Goal: Task Accomplishment & Management: Complete application form

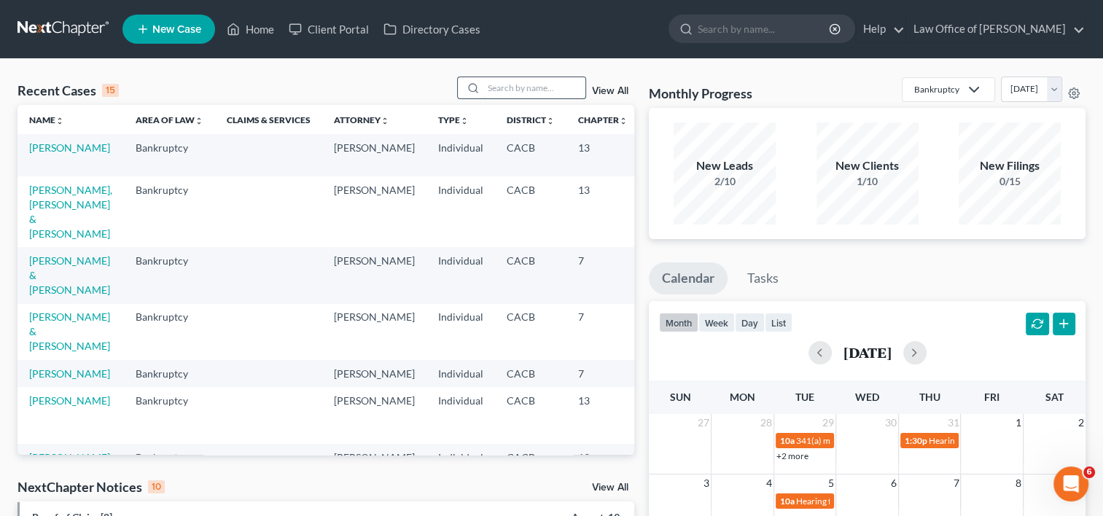
click at [508, 82] on input "search" at bounding box center [534, 87] width 102 height 21
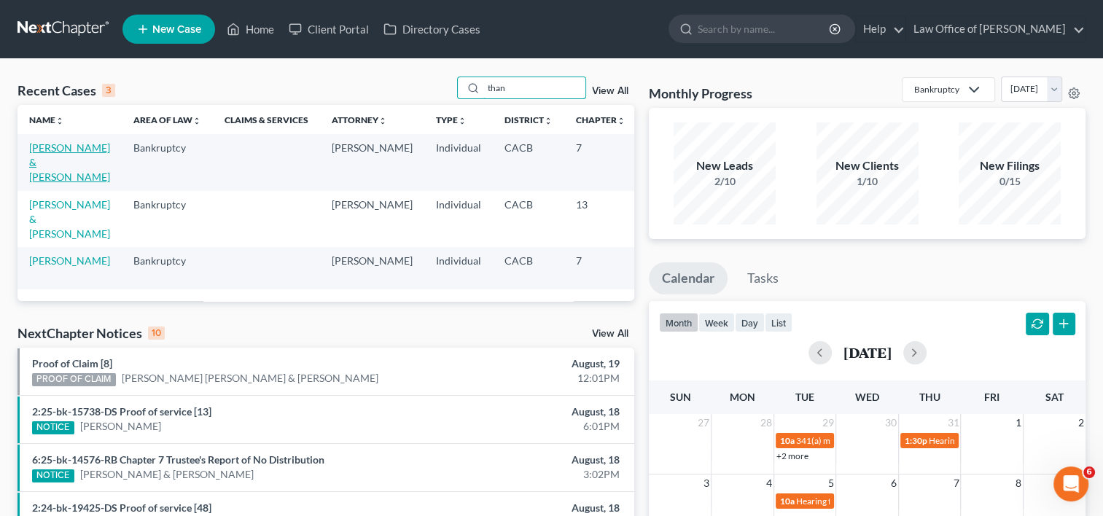
type input "than"
click at [44, 183] on link "[PERSON_NAME] & [PERSON_NAME]" at bounding box center [69, 162] width 81 height 42
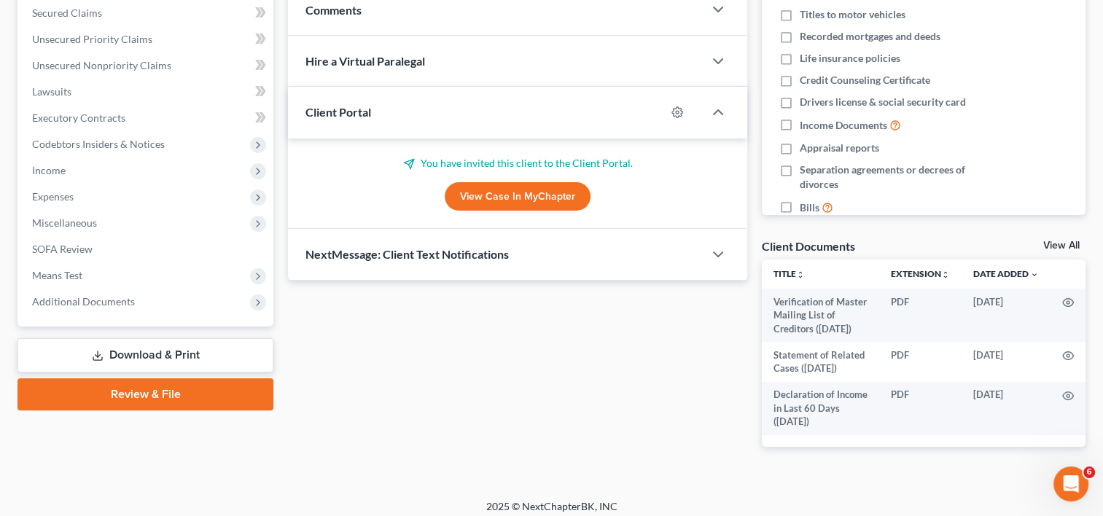
scroll to position [322, 0]
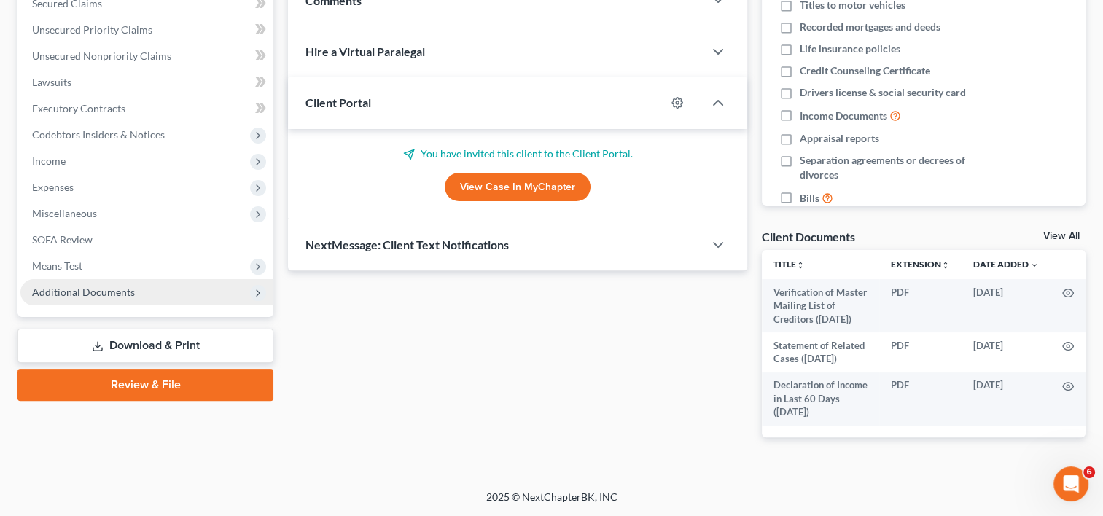
click at [120, 292] on span "Additional Documents" at bounding box center [83, 292] width 103 height 12
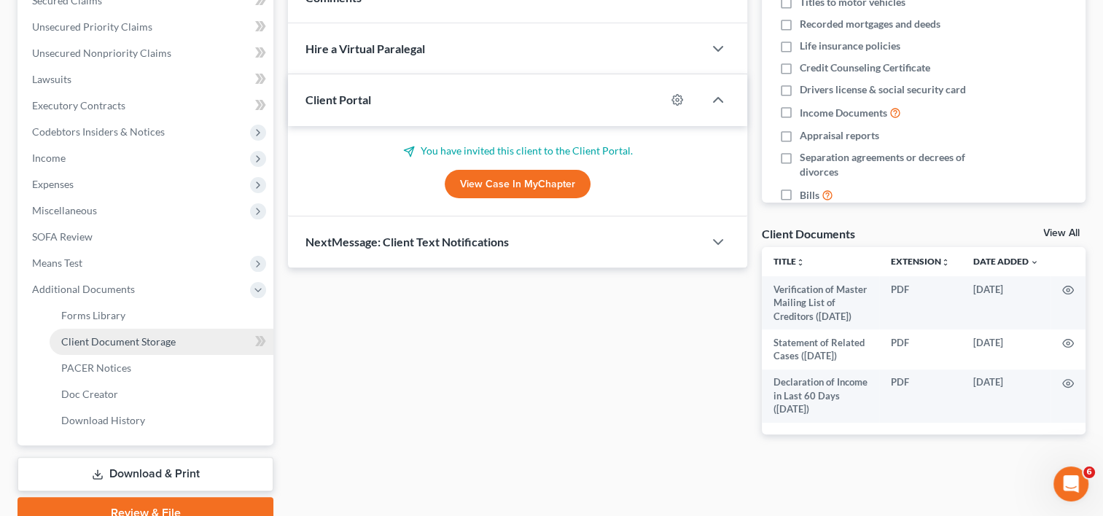
click at [152, 343] on span "Client Document Storage" at bounding box center [118, 341] width 114 height 12
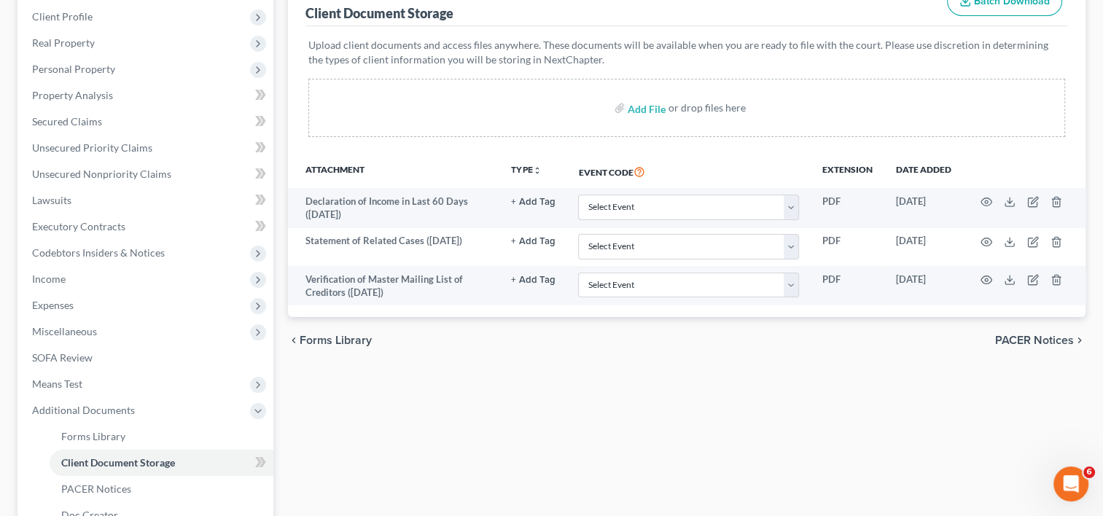
scroll to position [203, 0]
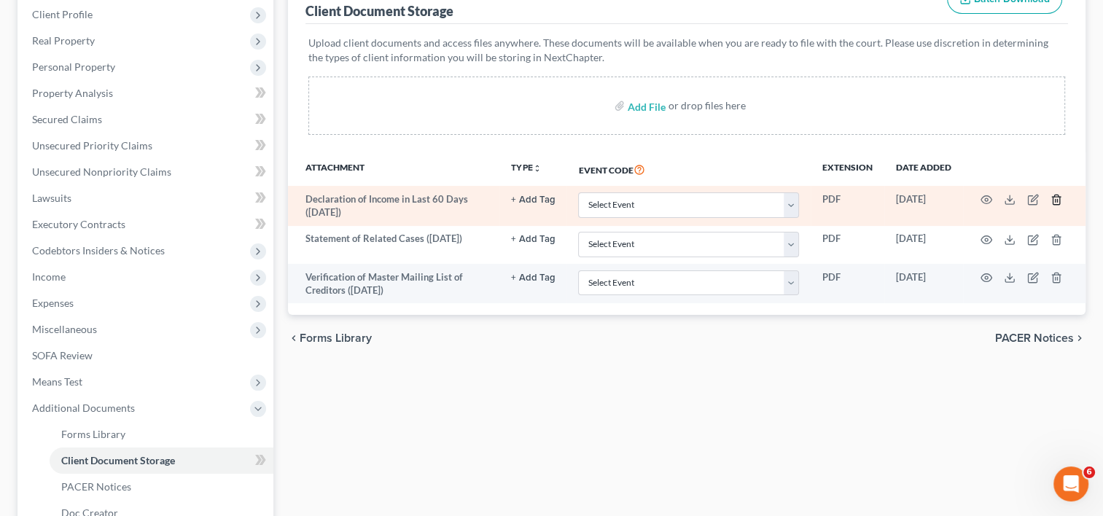
click at [1059, 196] on icon "button" at bounding box center [1056, 199] width 7 height 9
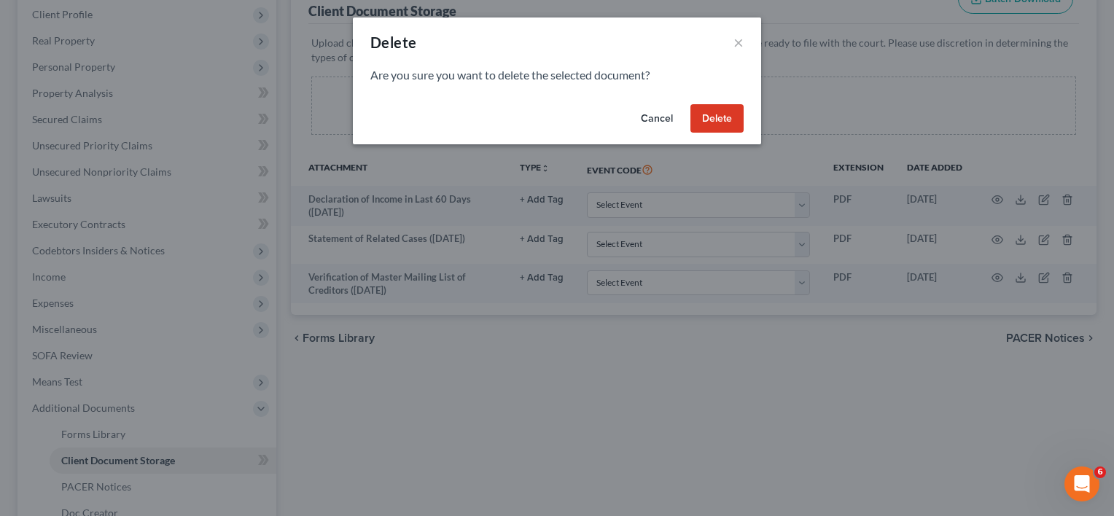
click at [727, 117] on button "Delete" at bounding box center [716, 118] width 53 height 29
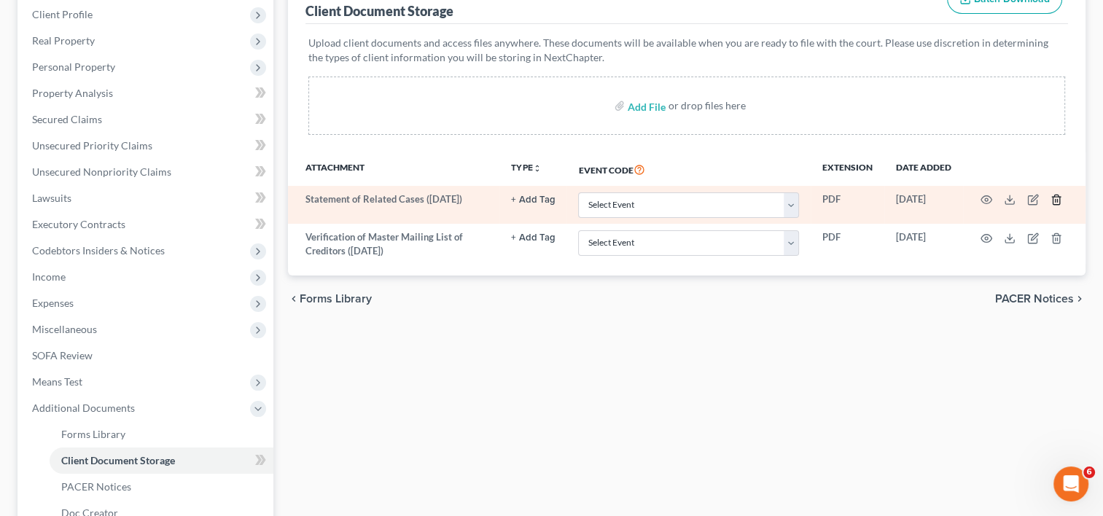
click at [1054, 198] on icon "button" at bounding box center [1057, 200] width 12 height 12
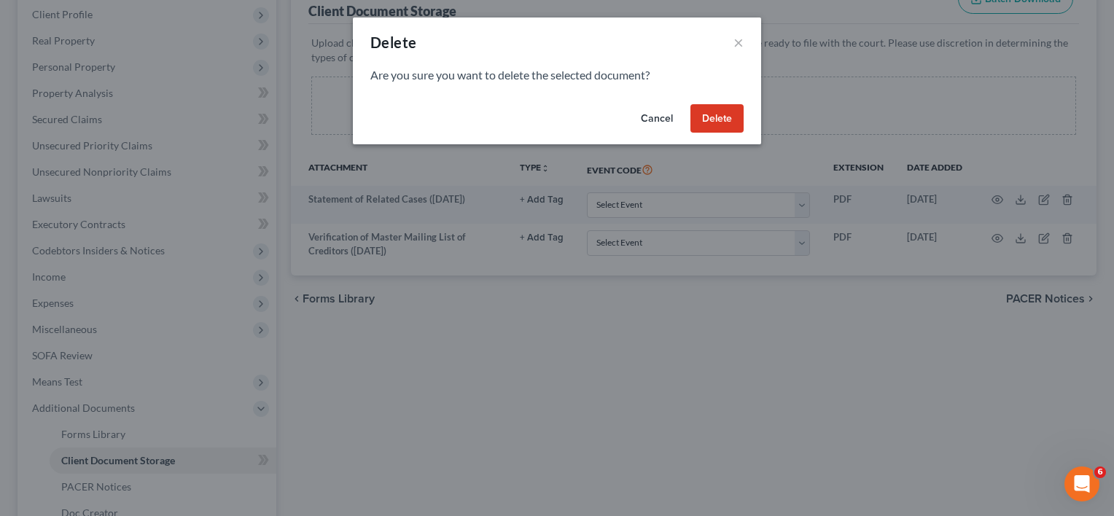
click at [719, 113] on button "Delete" at bounding box center [716, 118] width 53 height 29
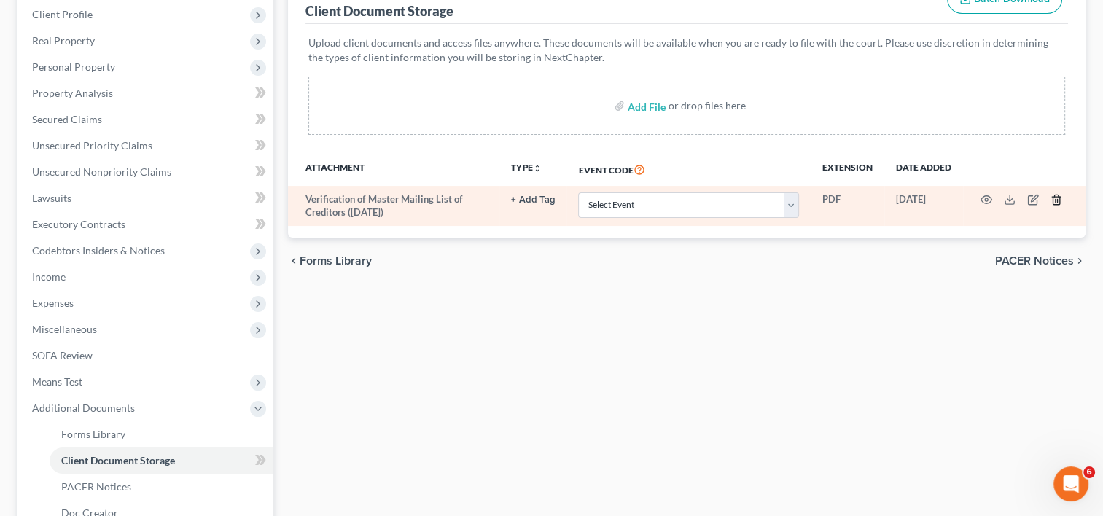
click at [1060, 200] on icon "button" at bounding box center [1057, 200] width 12 height 12
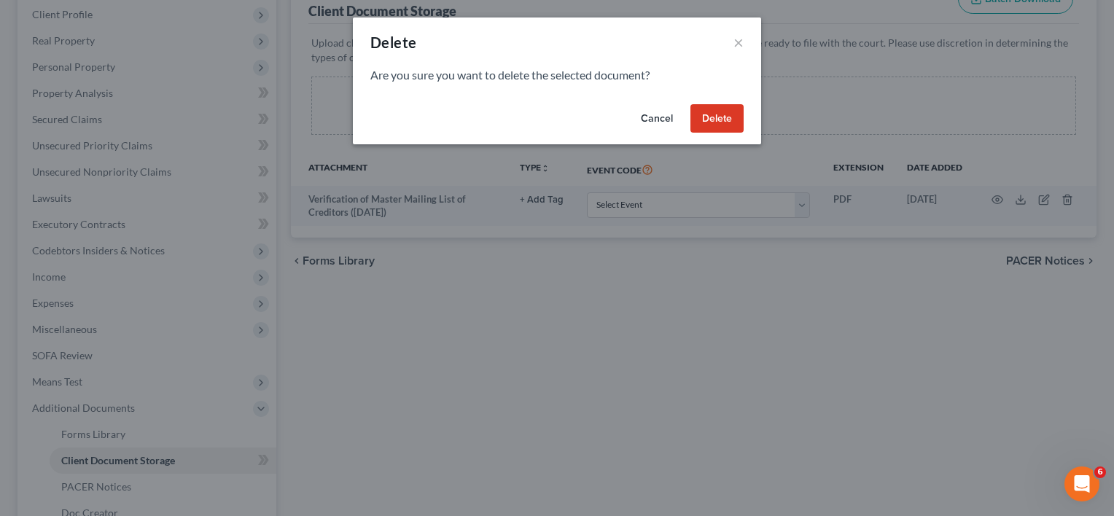
click at [719, 114] on button "Delete" at bounding box center [716, 118] width 53 height 29
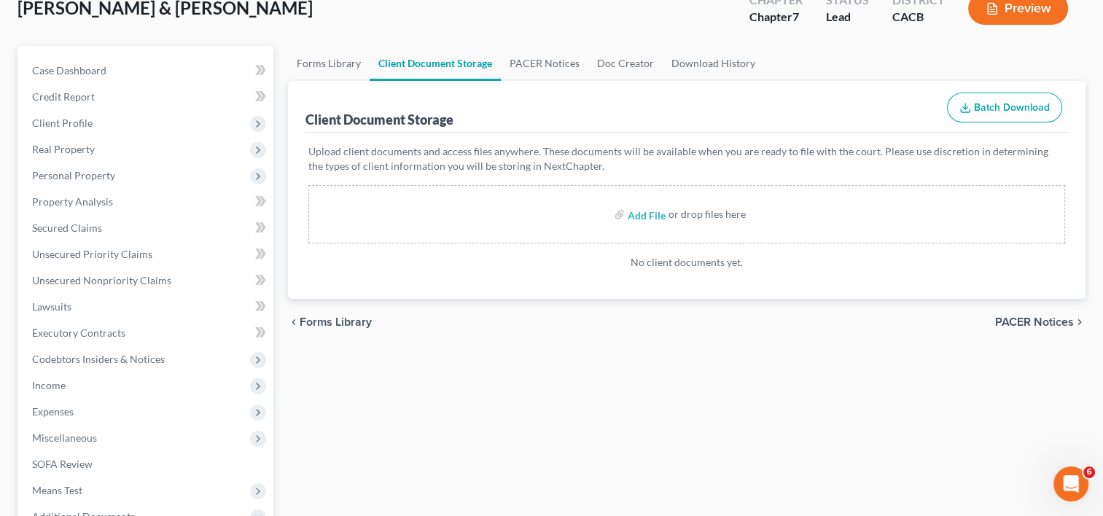
scroll to position [0, 0]
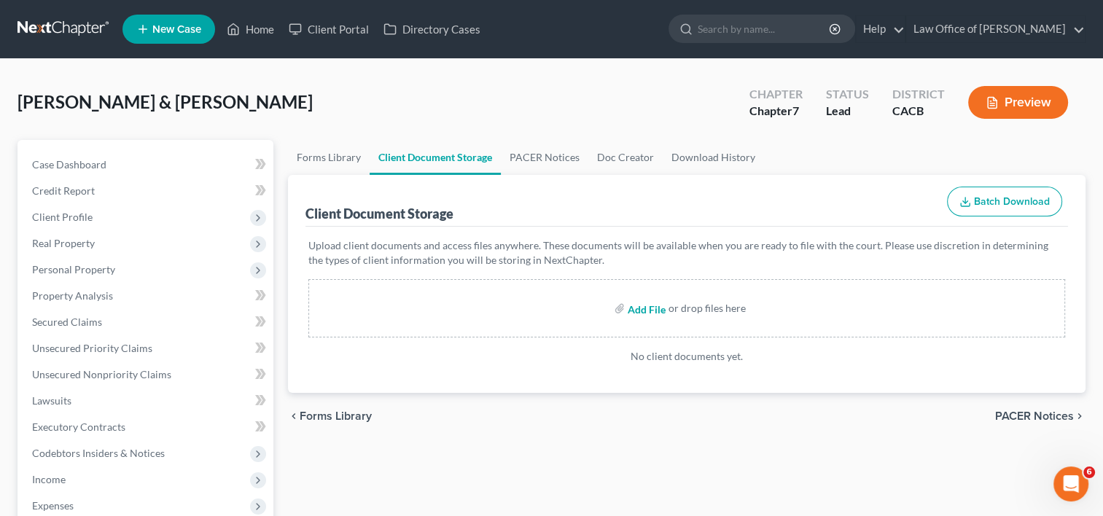
click at [644, 305] on input "file" at bounding box center [645, 308] width 35 height 26
click at [52, 472] on span "Income" at bounding box center [146, 480] width 253 height 26
click at [72, 513] on link "Employment Income" at bounding box center [162, 506] width 224 height 26
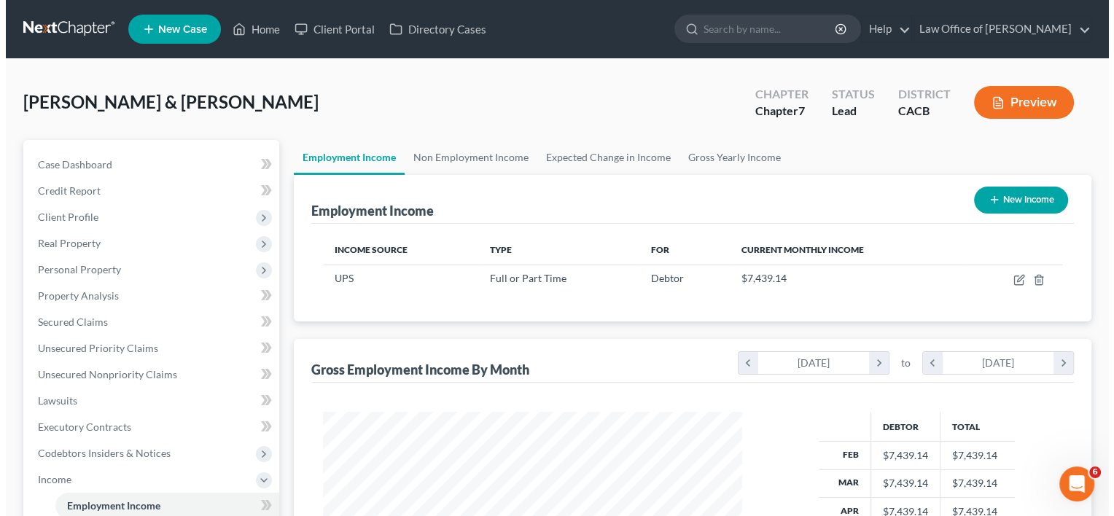
scroll to position [260, 448]
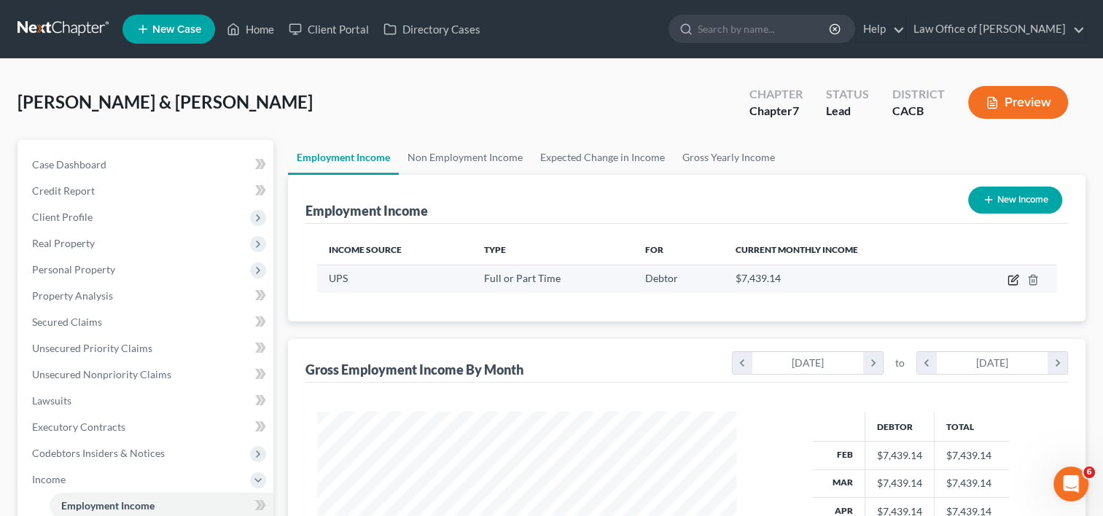
click at [1013, 280] on icon "button" at bounding box center [1014, 280] width 12 height 12
select select "0"
select select "4"
select select "0"
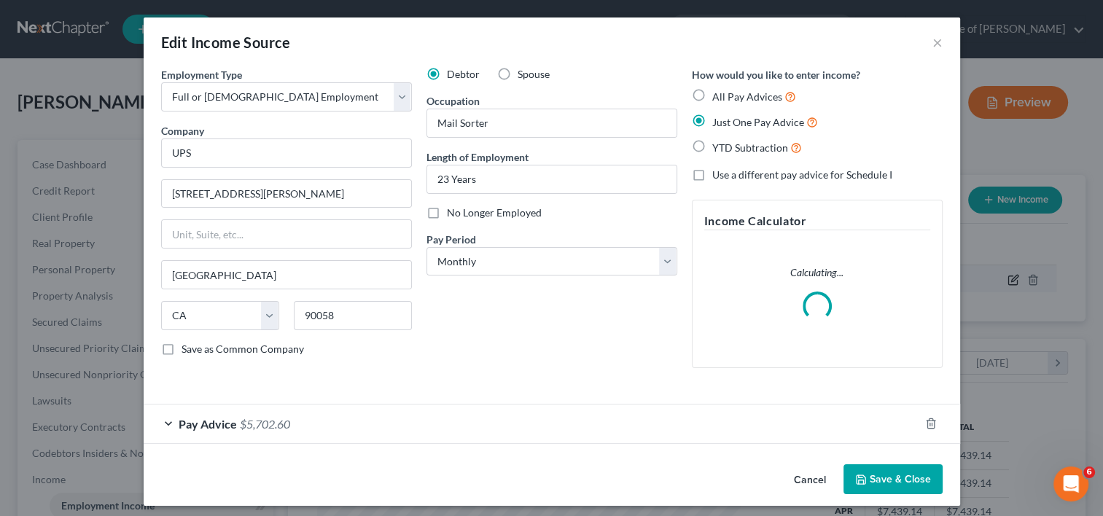
scroll to position [260, 452]
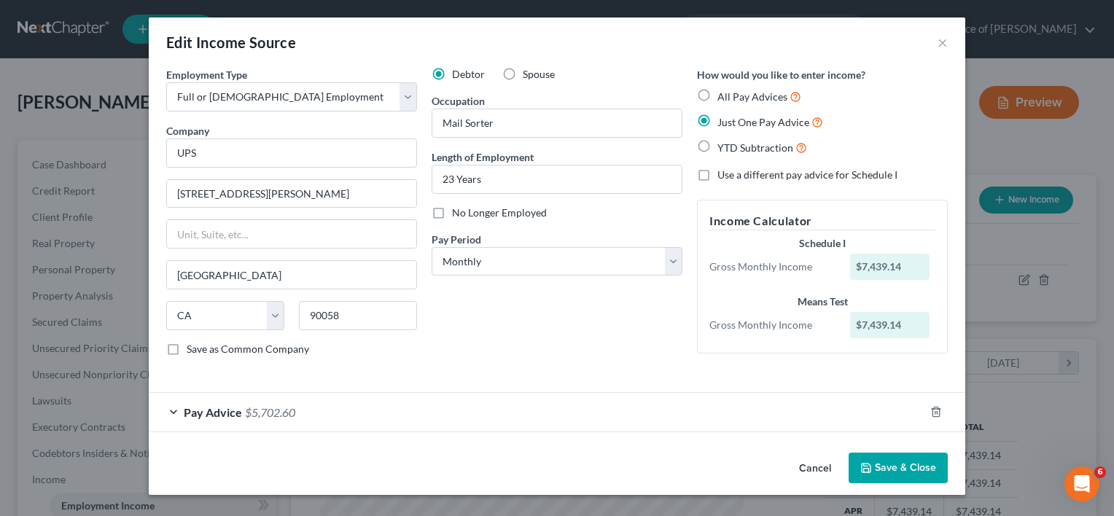
click at [819, 465] on button "Cancel" at bounding box center [814, 468] width 55 height 29
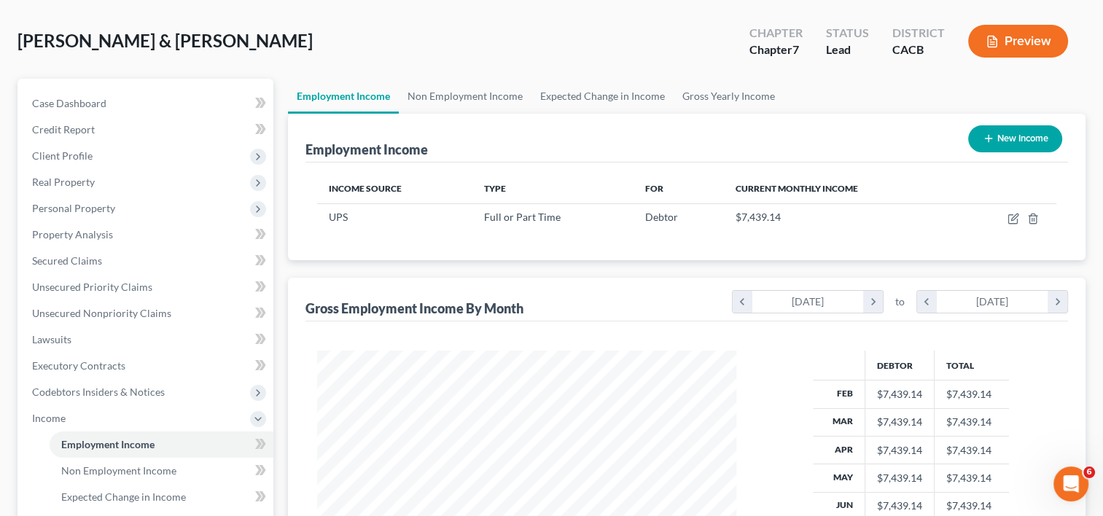
scroll to position [82, 0]
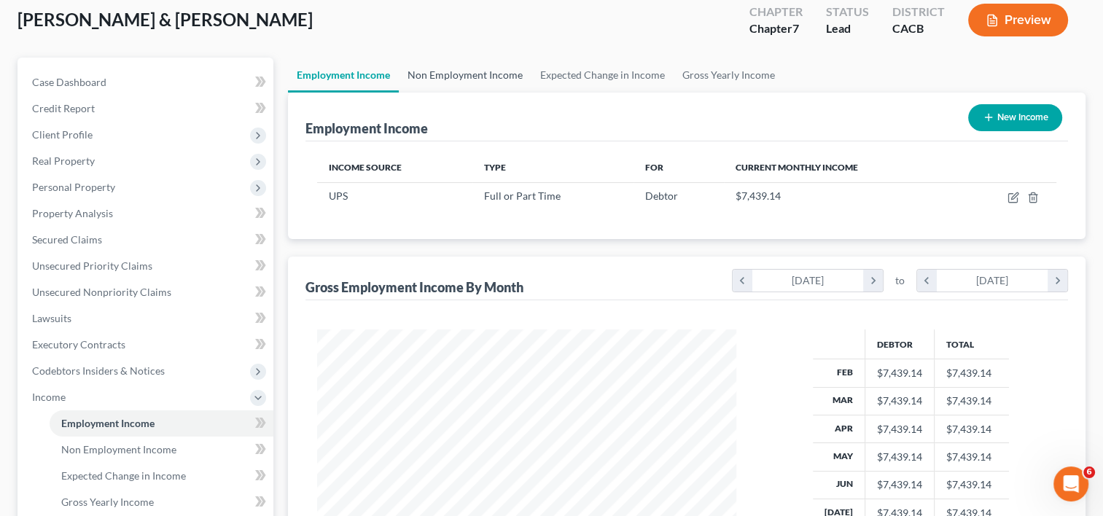
click at [513, 77] on link "Non Employment Income" at bounding box center [465, 75] width 133 height 35
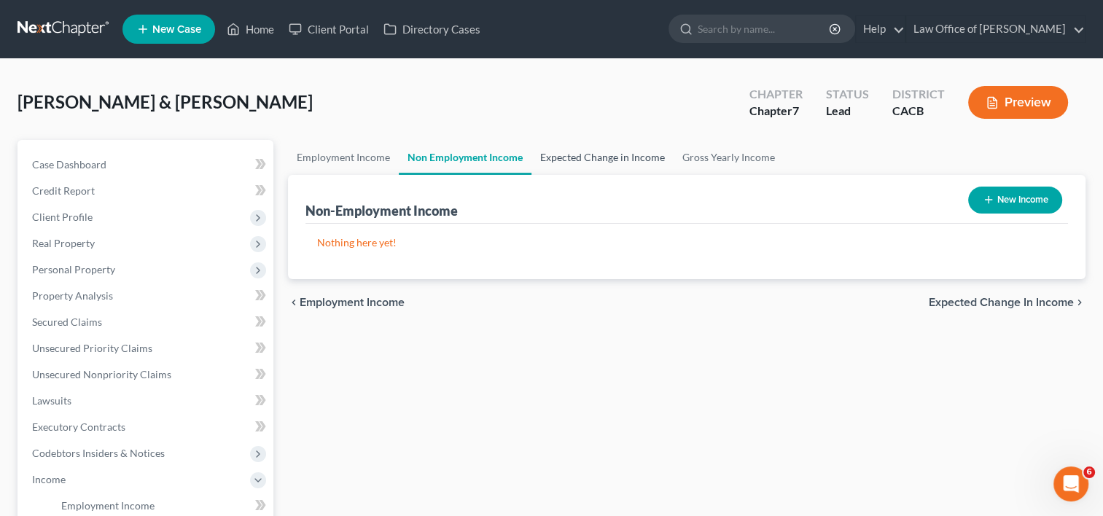
click at [591, 153] on link "Expected Change in Income" at bounding box center [602, 157] width 142 height 35
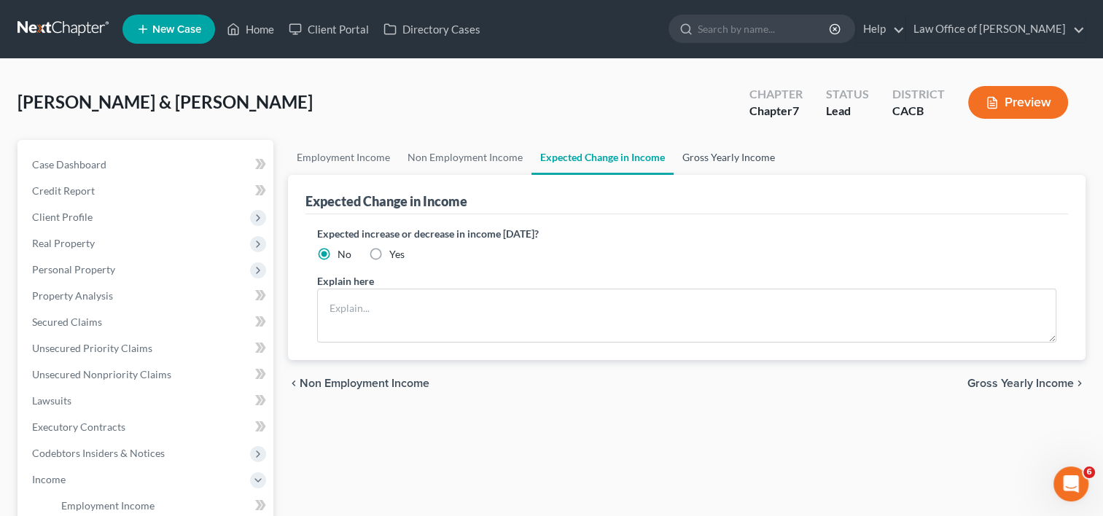
click at [738, 157] on link "Gross Yearly Income" at bounding box center [729, 157] width 110 height 35
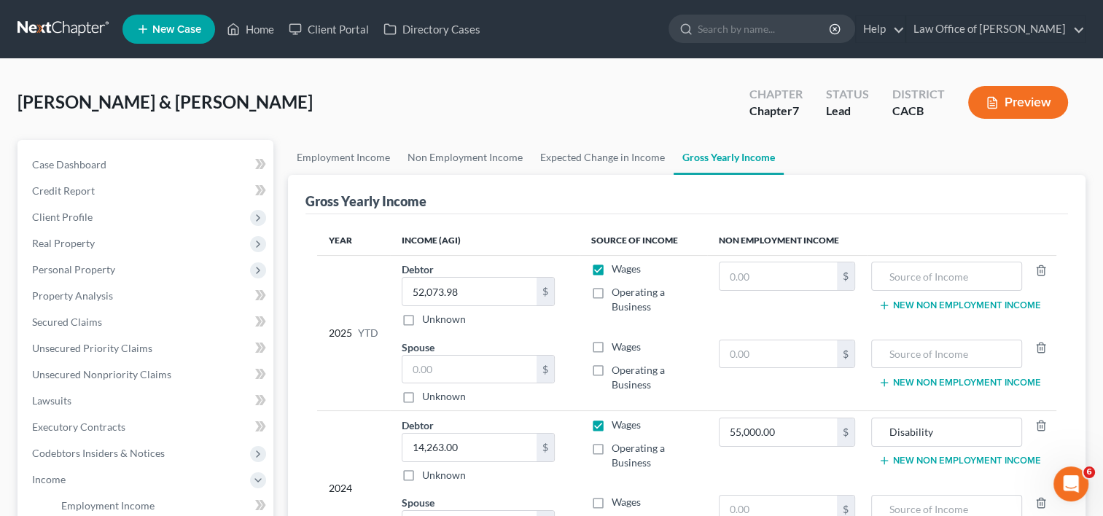
scroll to position [362, 0]
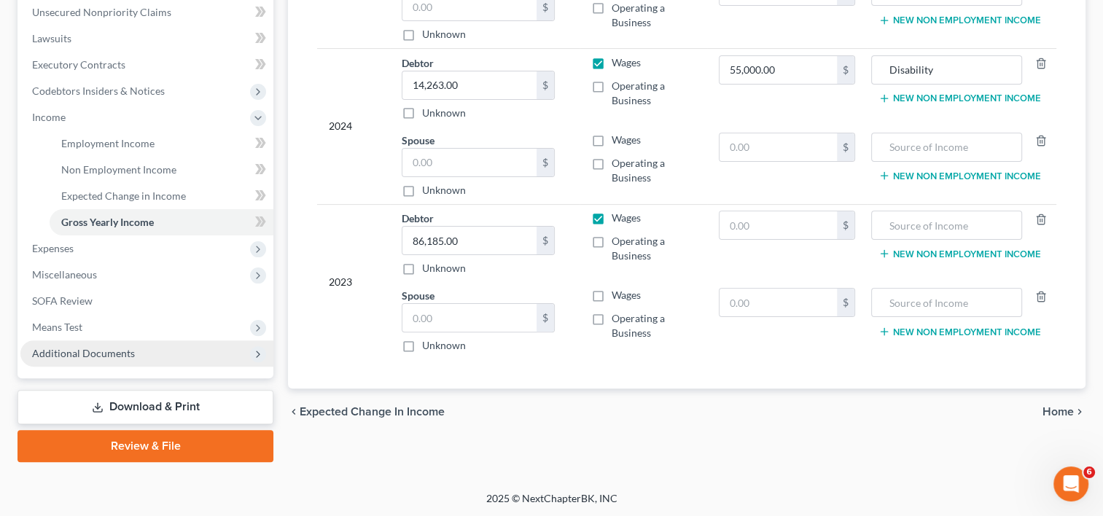
click at [83, 357] on span "Additional Documents" at bounding box center [83, 353] width 103 height 12
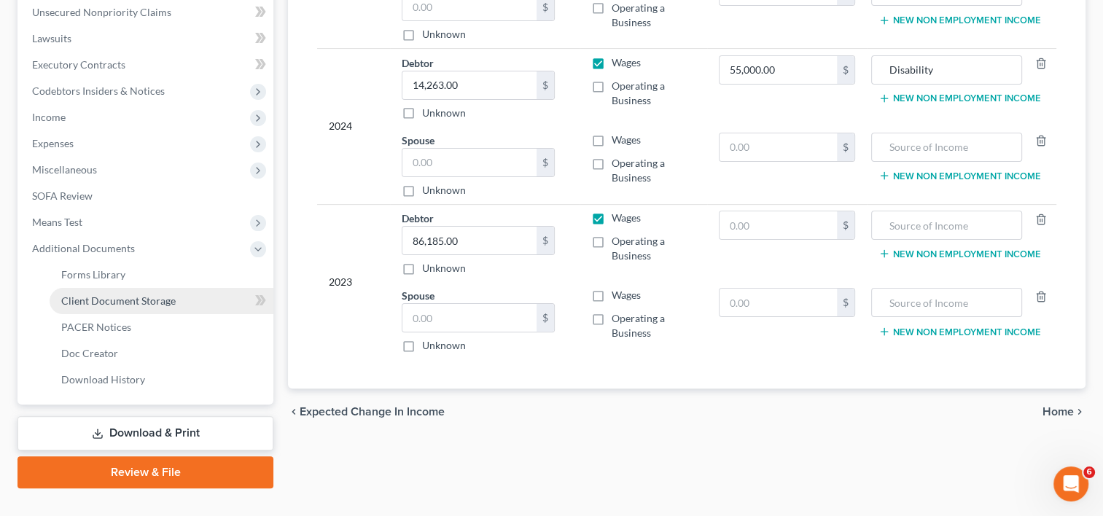
click at [123, 306] on link "Client Document Storage" at bounding box center [162, 301] width 224 height 26
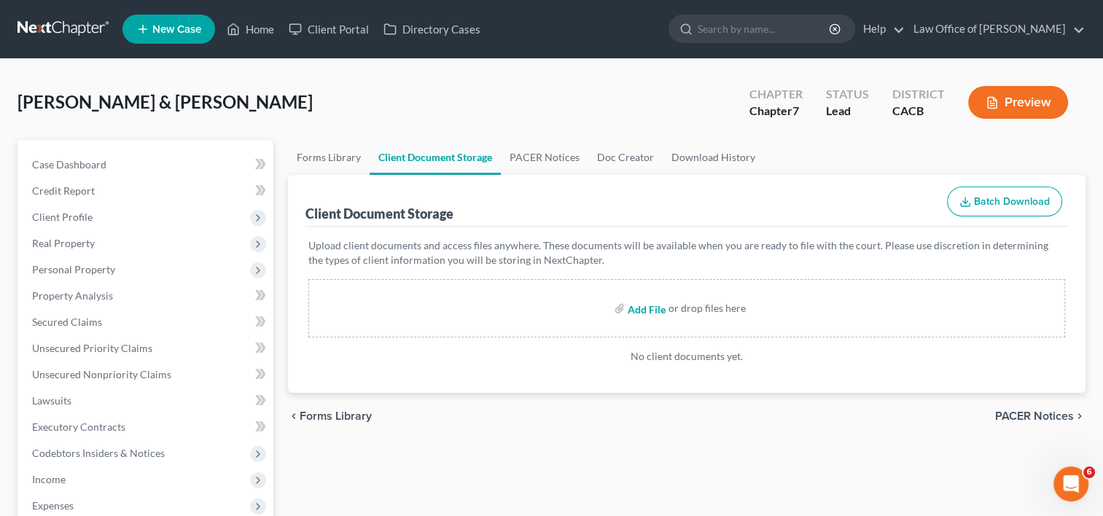
click at [637, 311] on input "file" at bounding box center [645, 308] width 35 height 26
type input "C:\fakepath\Dec of Income with Paystubs.pdf"
click at [636, 308] on input "file" at bounding box center [645, 308] width 35 height 26
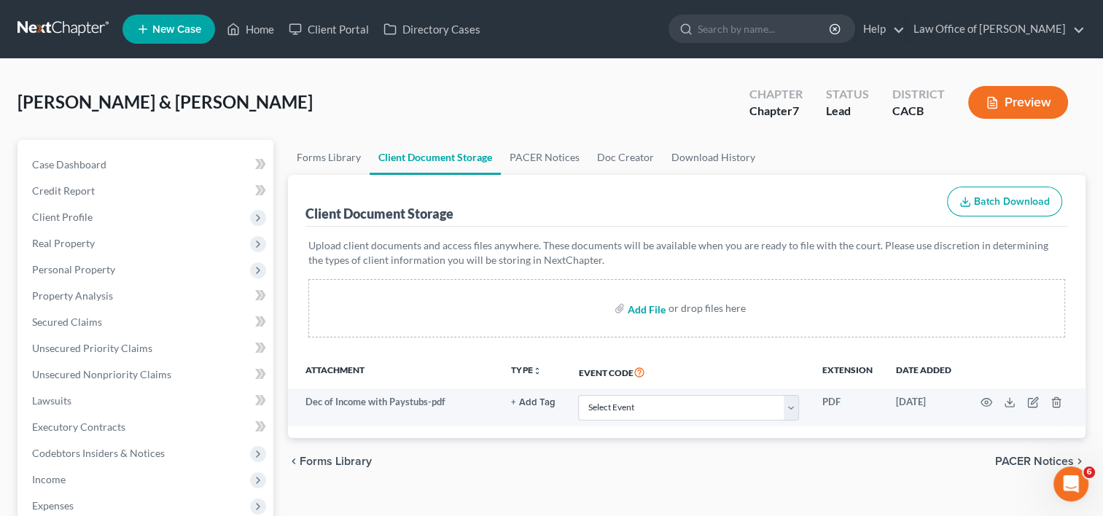
type input "C:\fakepath\Verification.pdf"
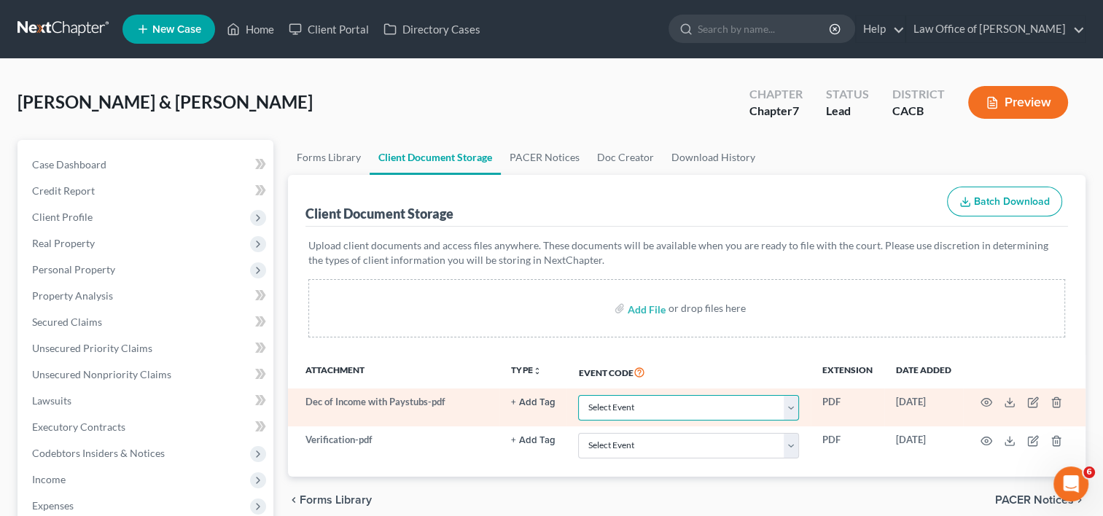
click at [790, 407] on select "Select Event Amended Chapter 11 Plan Amended Chapter 11 Small Business Plan Ame…" at bounding box center [688, 408] width 221 height 26
select select "30"
click at [578, 395] on select "Select Event Amended Chapter 11 Plan Amended Chapter 11 Small Business Plan Ame…" at bounding box center [688, 408] width 221 height 26
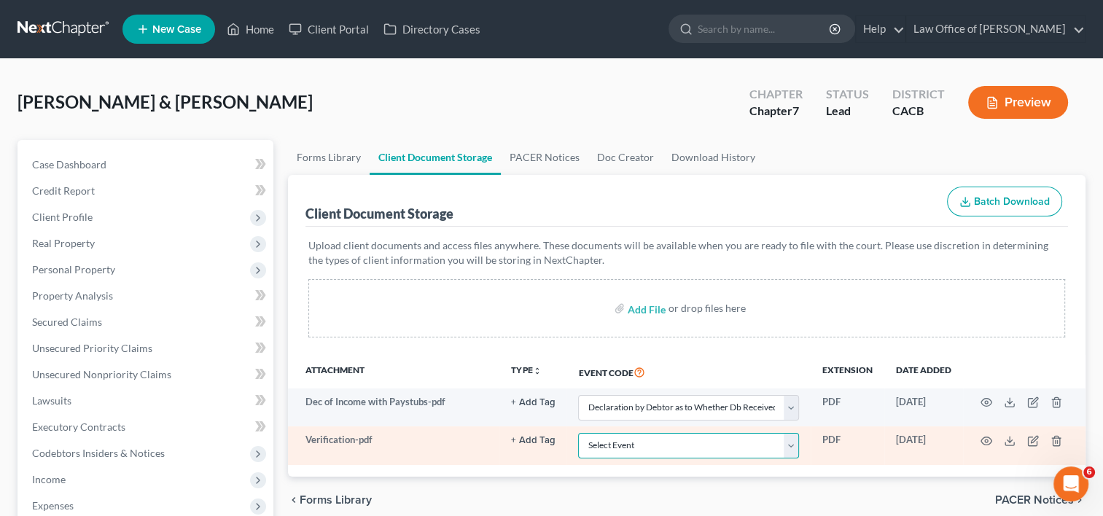
click at [792, 443] on select "Select Event Amended Chapter 11 Plan Amended Chapter 11 Small Business Plan Ame…" at bounding box center [688, 446] width 221 height 26
select select "59"
click at [578, 433] on select "Select Event Amended Chapter 11 Plan Amended Chapter 11 Small Business Plan Ame…" at bounding box center [688, 446] width 221 height 26
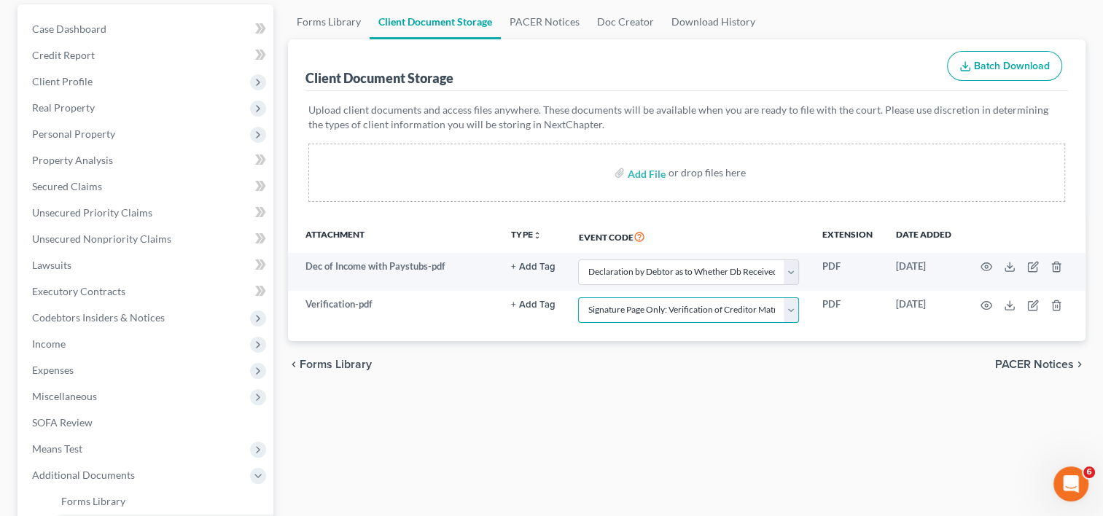
scroll to position [166, 0]
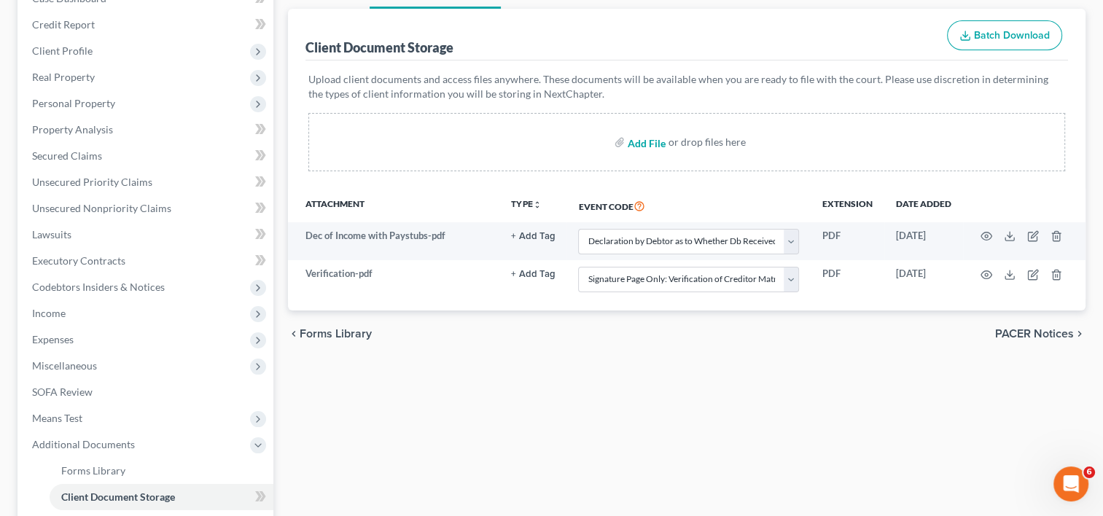
click at [646, 141] on input "file" at bounding box center [645, 142] width 35 height 26
type input "C:\fakepath\CH 7 STATEMENT OF YOUR CURRENT MONTHLY INCOME.pdf"
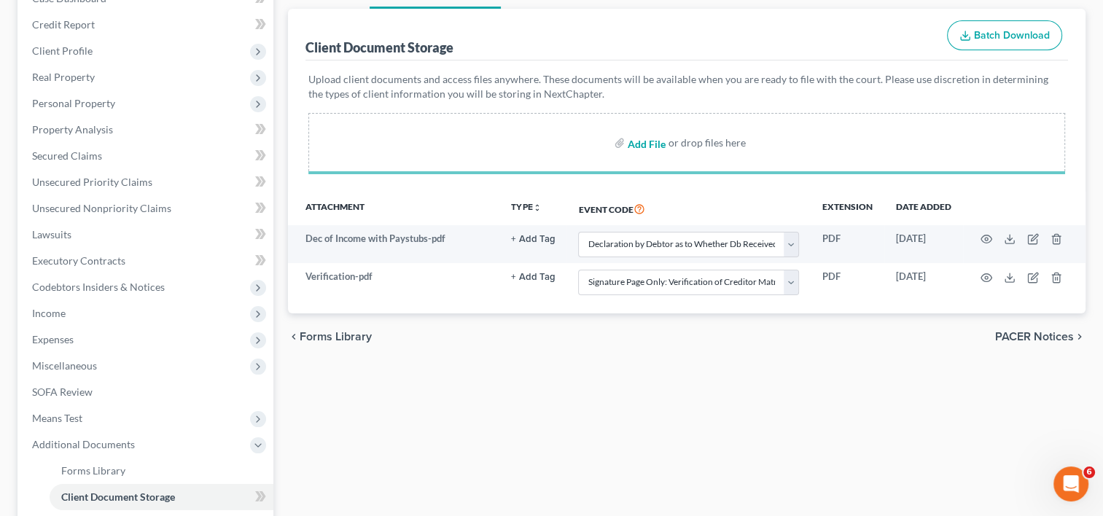
select select "30"
select select "59"
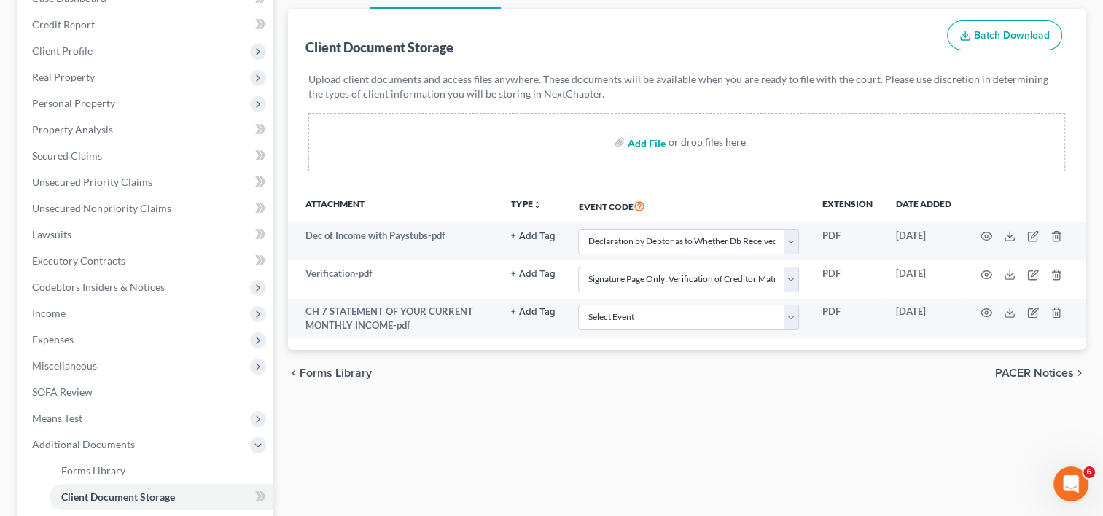
click at [654, 141] on input "file" at bounding box center [645, 142] width 35 height 26
type input "C:\fakepath\sofa sig.pdf"
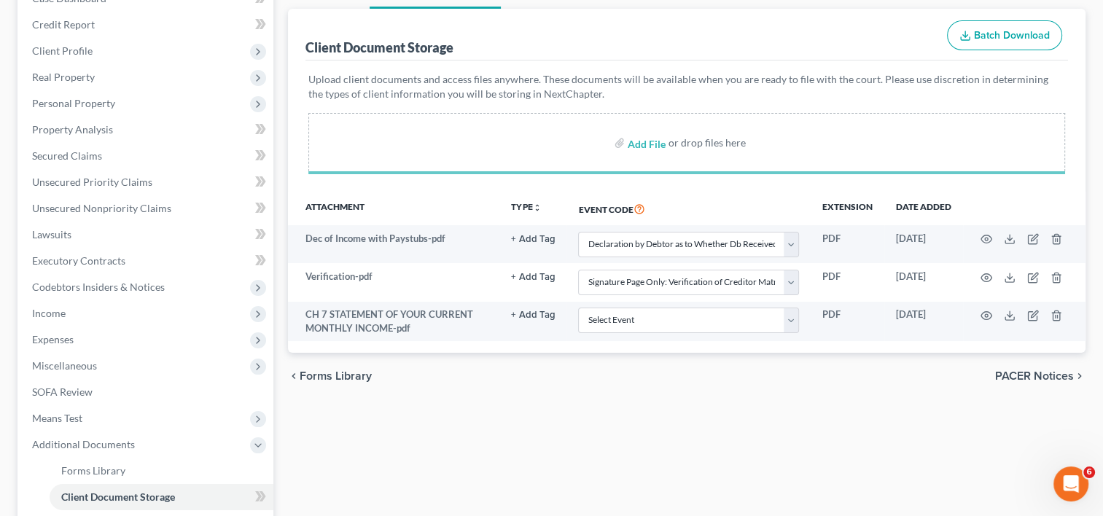
select select "30"
select select "59"
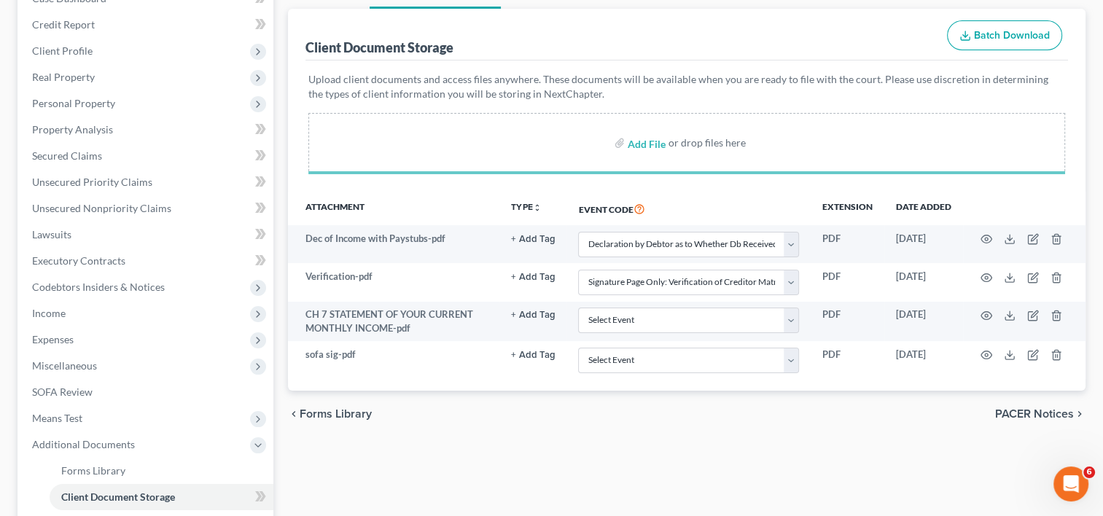
select select "30"
select select "59"
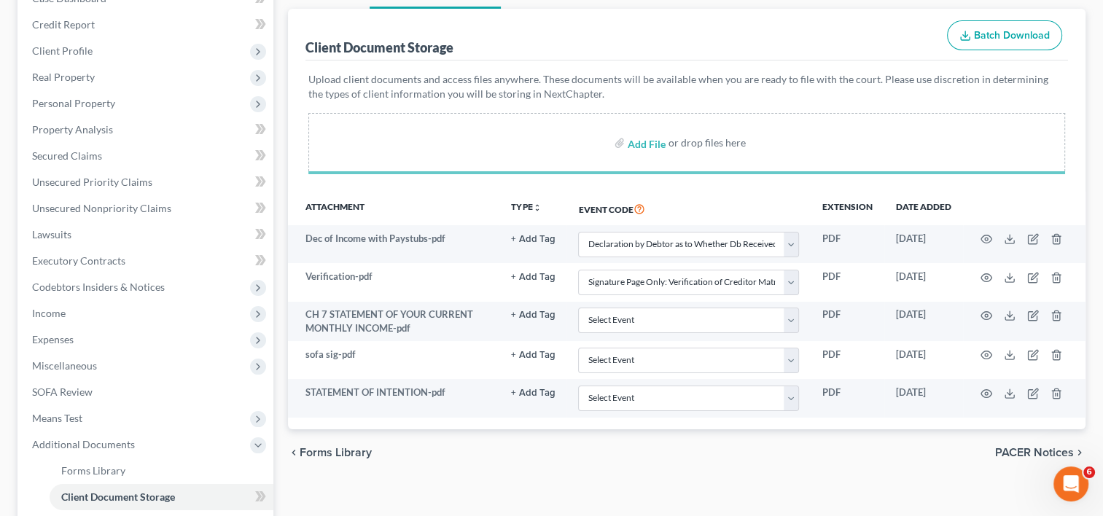
select select "30"
select select "59"
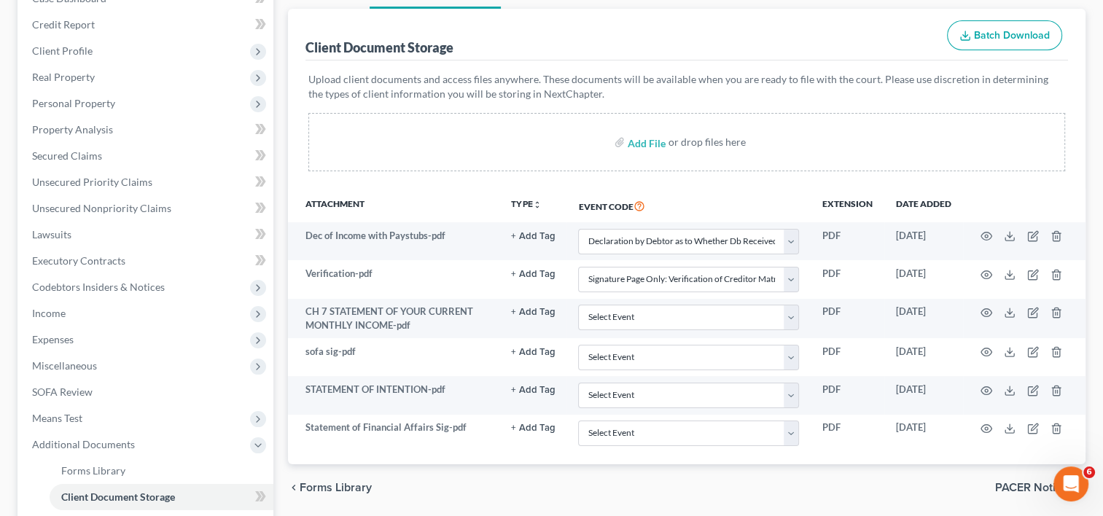
select select "30"
select select "59"
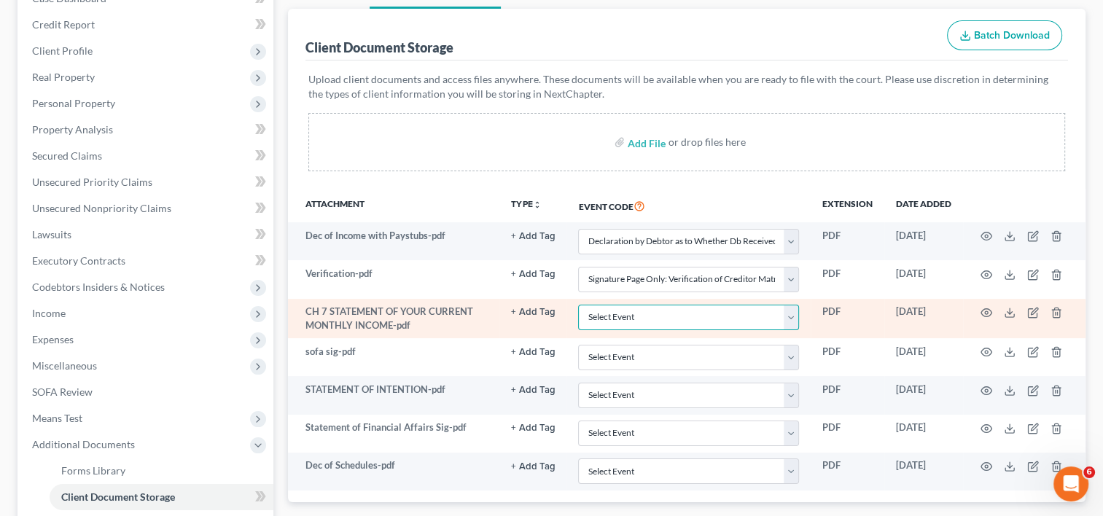
click at [790, 316] on select "Select Event Amended Chapter 11 Plan Amended Chapter 11 Small Business Plan Ame…" at bounding box center [688, 318] width 221 height 26
select select "22"
click at [578, 305] on select "Select Event Amended Chapter 11 Plan Amended Chapter 11 Small Business Plan Ame…" at bounding box center [688, 318] width 221 height 26
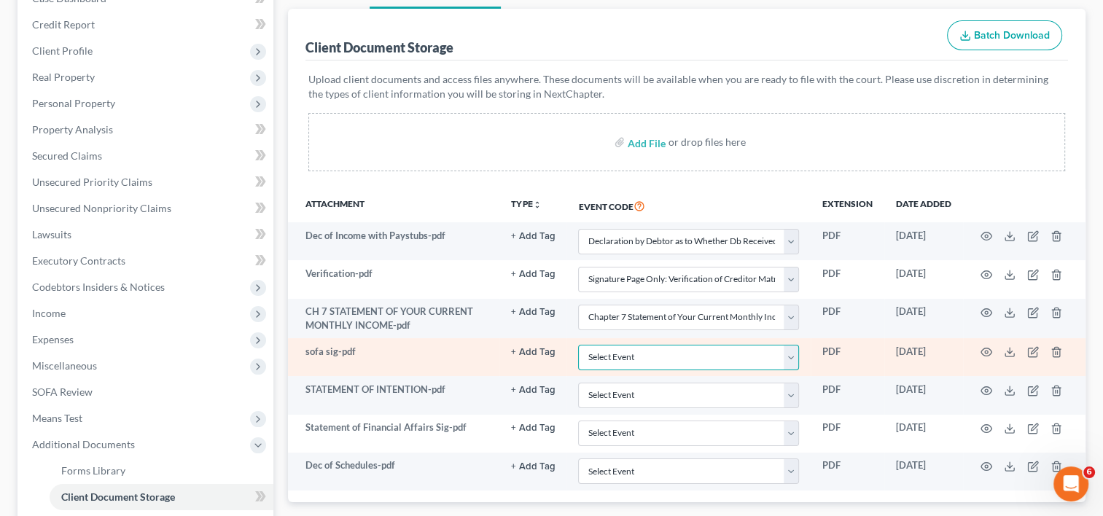
click at [792, 353] on select "Select Event Amended Chapter 11 Plan Amended Chapter 11 Small Business Plan Ame…" at bounding box center [688, 358] width 221 height 26
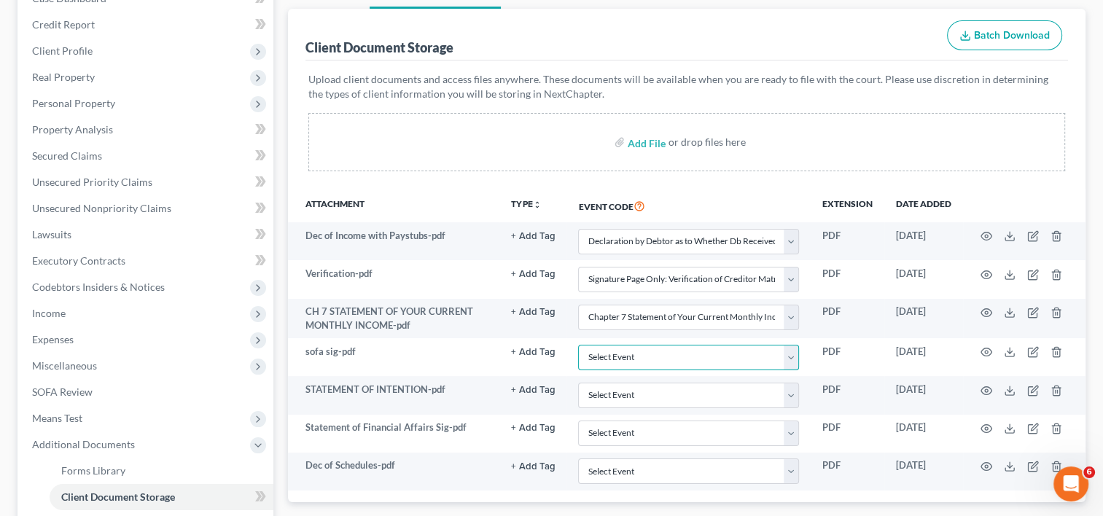
select select "57"
click at [578, 345] on select "Select Event Amended Chapter 11 Plan Amended Chapter 11 Small Business Plan Ame…" at bounding box center [688, 358] width 221 height 26
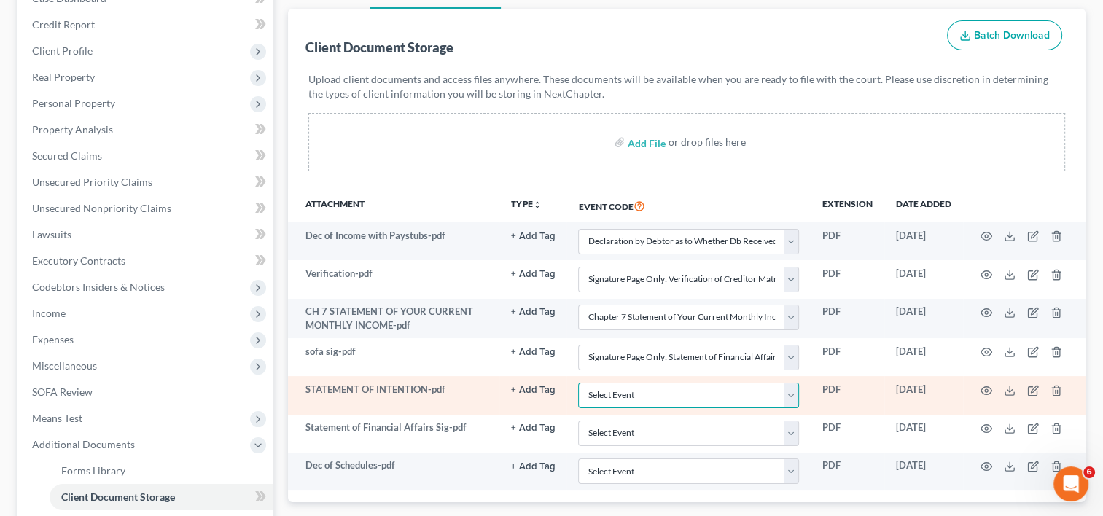
click at [798, 396] on select "Select Event Amended Chapter 11 Plan Amended Chapter 11 Small Business Plan Ame…" at bounding box center [688, 396] width 221 height 26
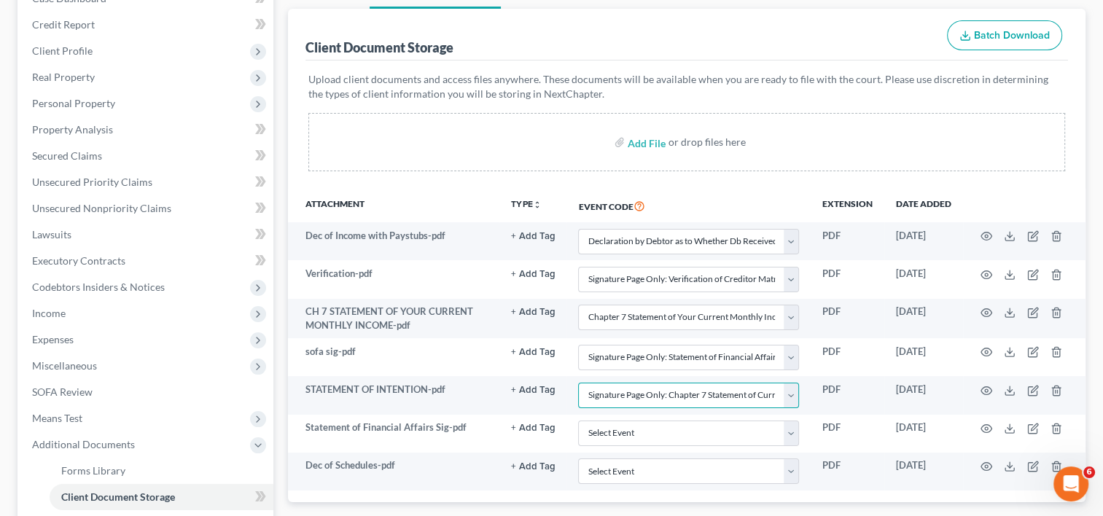
click at [578, 383] on select "Select Event Amended Chapter 11 Plan Amended Chapter 11 Small Business Plan Ame…" at bounding box center [688, 396] width 221 height 26
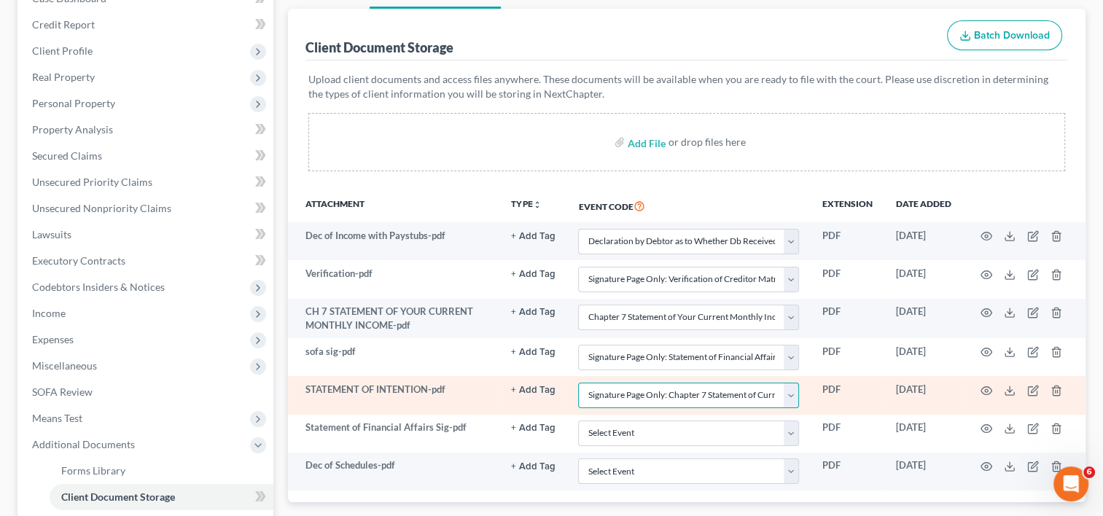
click at [788, 393] on select "Select Event Amended Chapter 11 Plan Amended Chapter 11 Small Business Plan Ame…" at bounding box center [688, 396] width 221 height 26
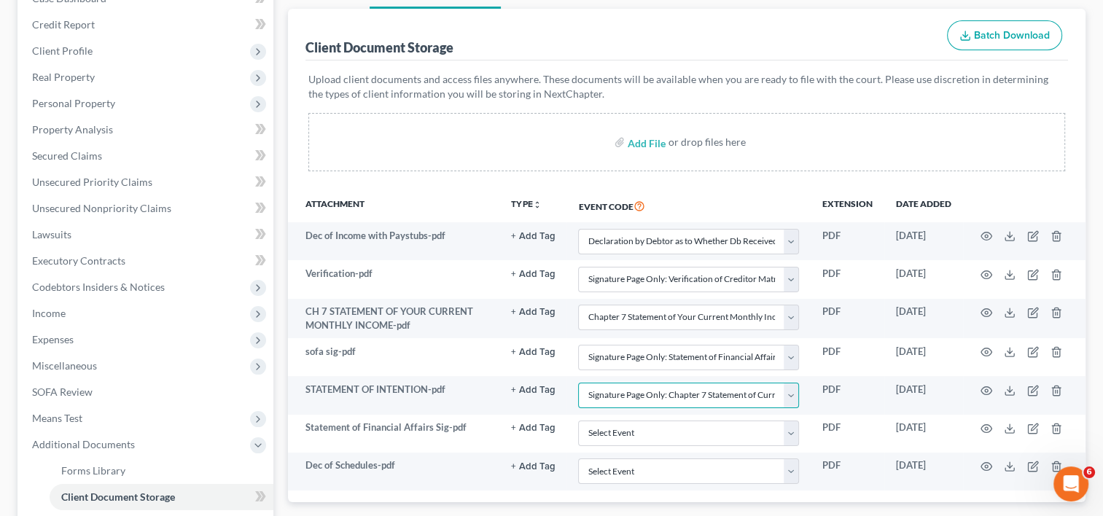
select select "58"
click at [578, 383] on select "Select Event Amended Chapter 11 Plan Amended Chapter 11 Small Business Plan Ame…" at bounding box center [688, 396] width 221 height 26
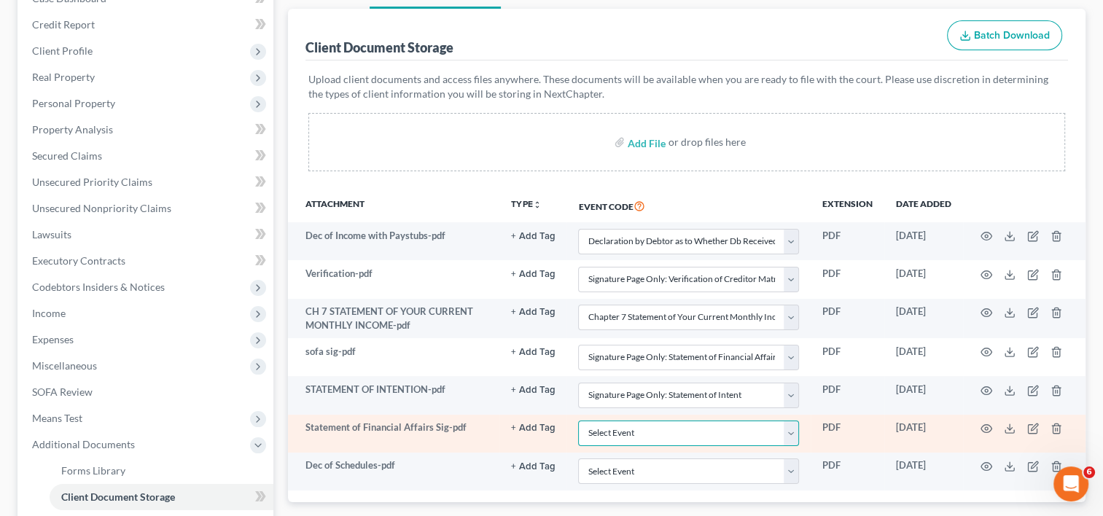
click at [787, 435] on select "Select Event Amended Chapter 11 Plan Amended Chapter 11 Small Business Plan Ame…" at bounding box center [688, 434] width 221 height 26
select select "57"
click at [578, 421] on select "Select Event Amended Chapter 11 Plan Amended Chapter 11 Small Business Plan Ame…" at bounding box center [688, 434] width 221 height 26
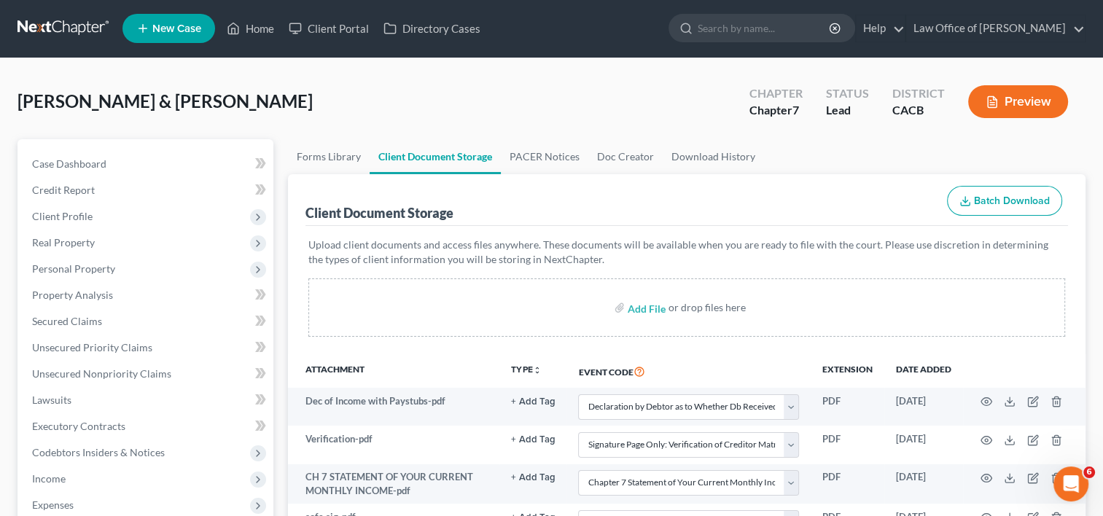
scroll to position [0, 0]
click at [250, 29] on link "Home" at bounding box center [250, 29] width 62 height 26
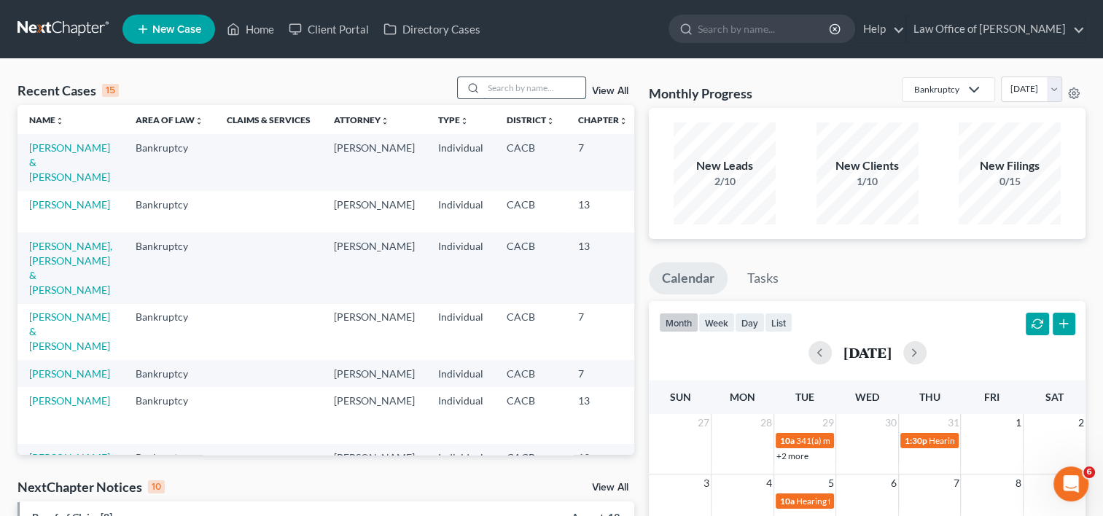
click at [510, 91] on input "search" at bounding box center [534, 87] width 102 height 21
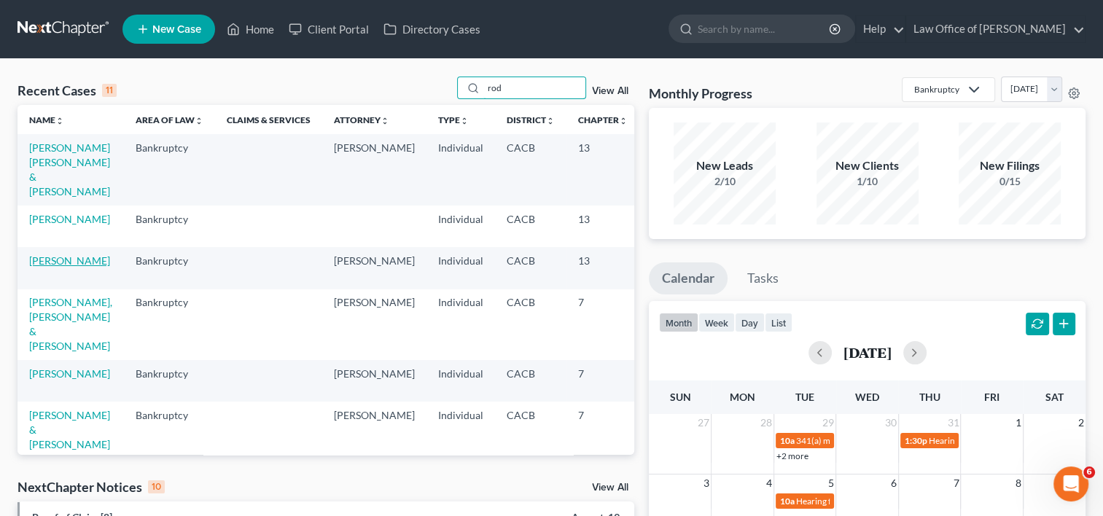
type input "rod"
click at [44, 267] on link "[PERSON_NAME]" at bounding box center [69, 260] width 81 height 12
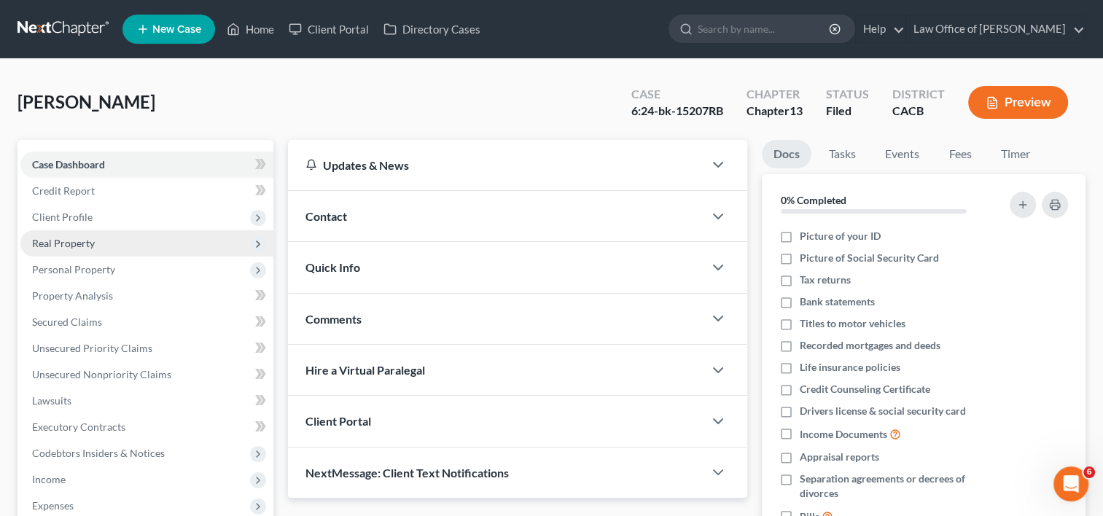
click at [79, 241] on span "Real Property" at bounding box center [63, 243] width 63 height 12
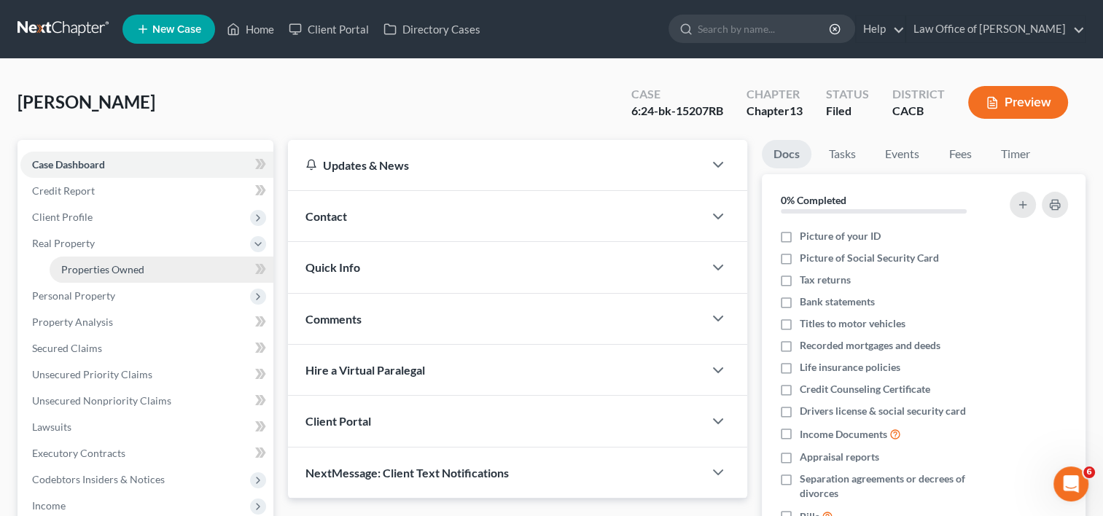
click at [97, 269] on span "Properties Owned" at bounding box center [102, 269] width 83 height 12
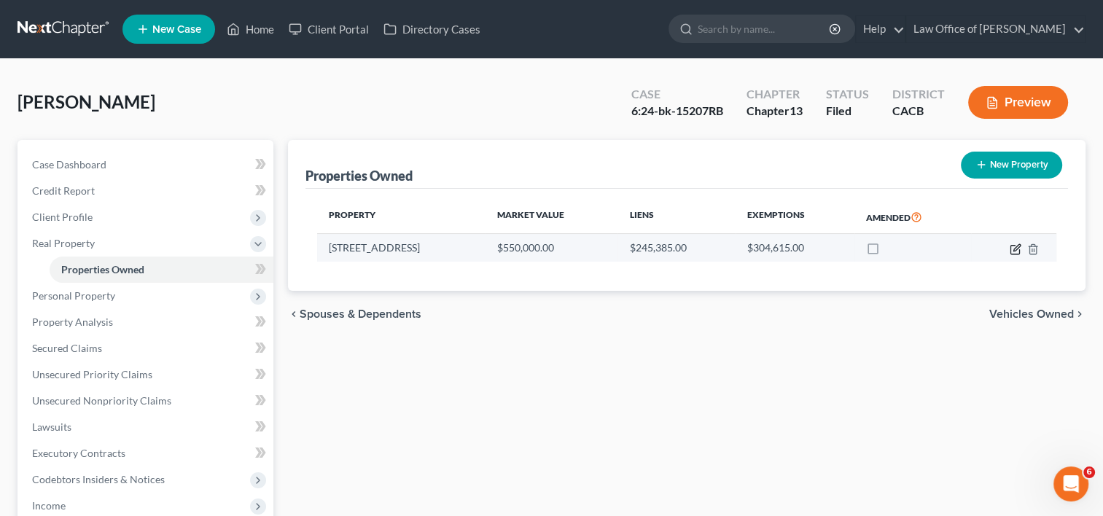
click at [1016, 247] on icon "button" at bounding box center [1016, 250] width 12 height 12
select select "4"
select select "0"
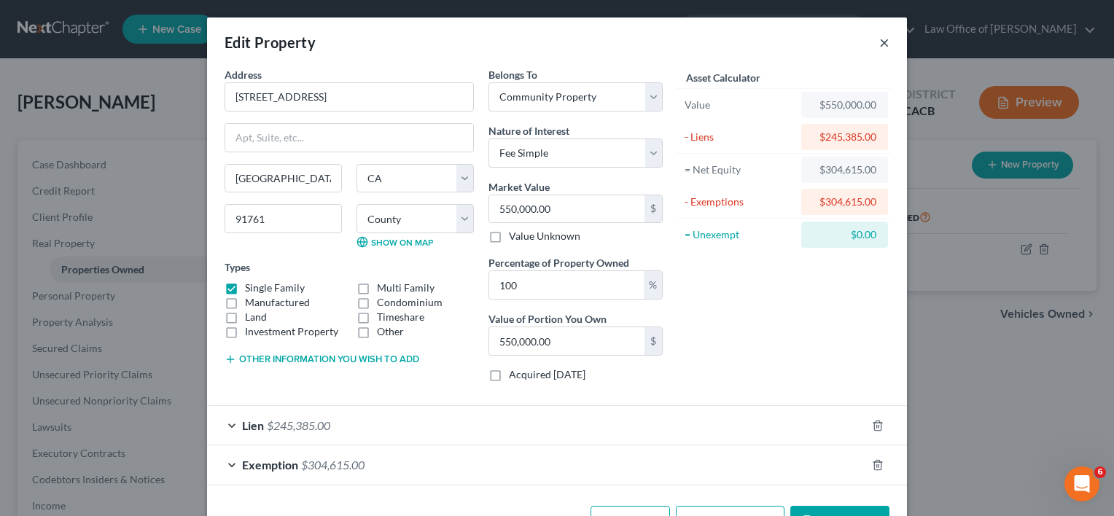
click at [879, 41] on button "×" at bounding box center [884, 42] width 10 height 17
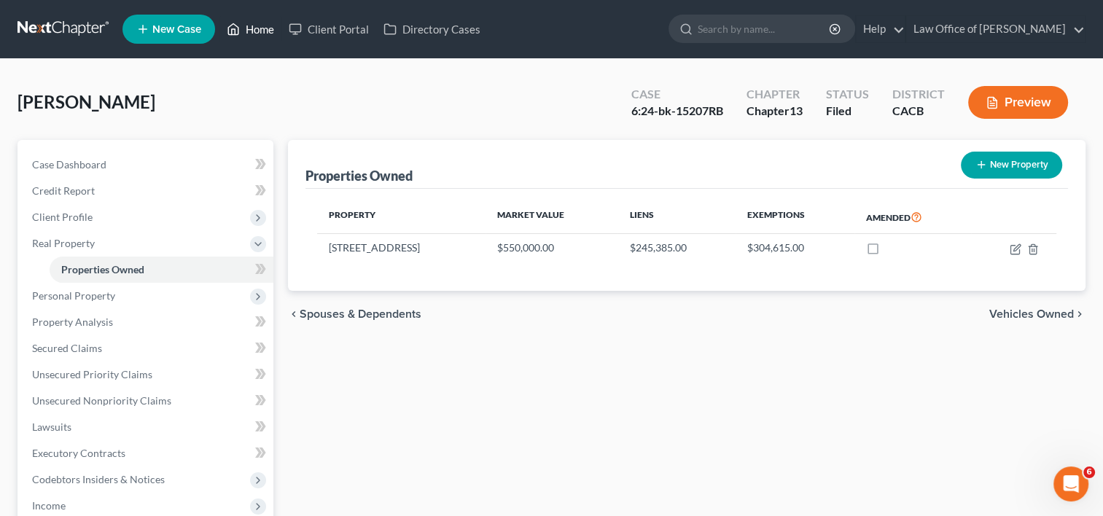
click at [251, 29] on link "Home" at bounding box center [250, 29] width 62 height 26
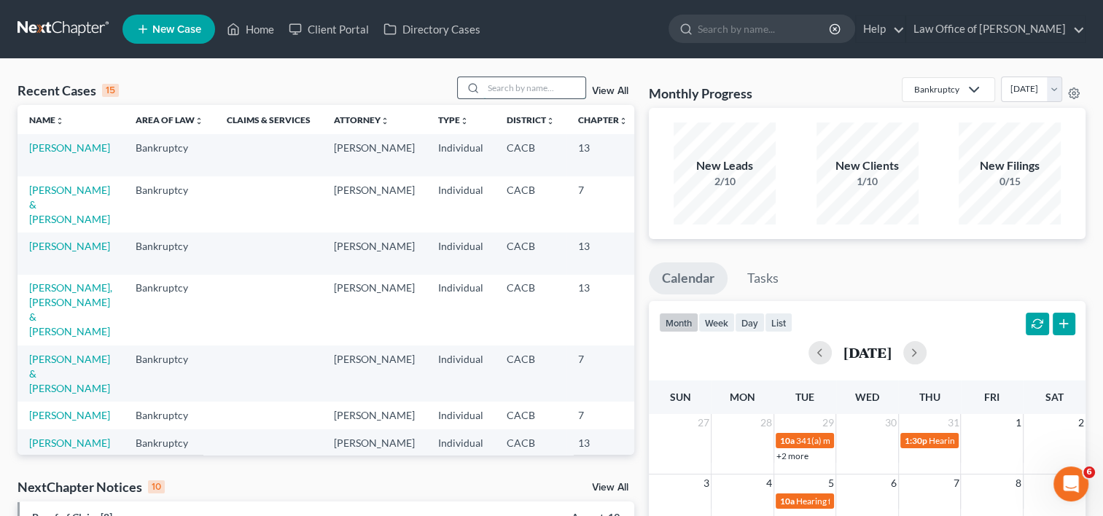
click at [525, 96] on input "search" at bounding box center [534, 87] width 102 height 21
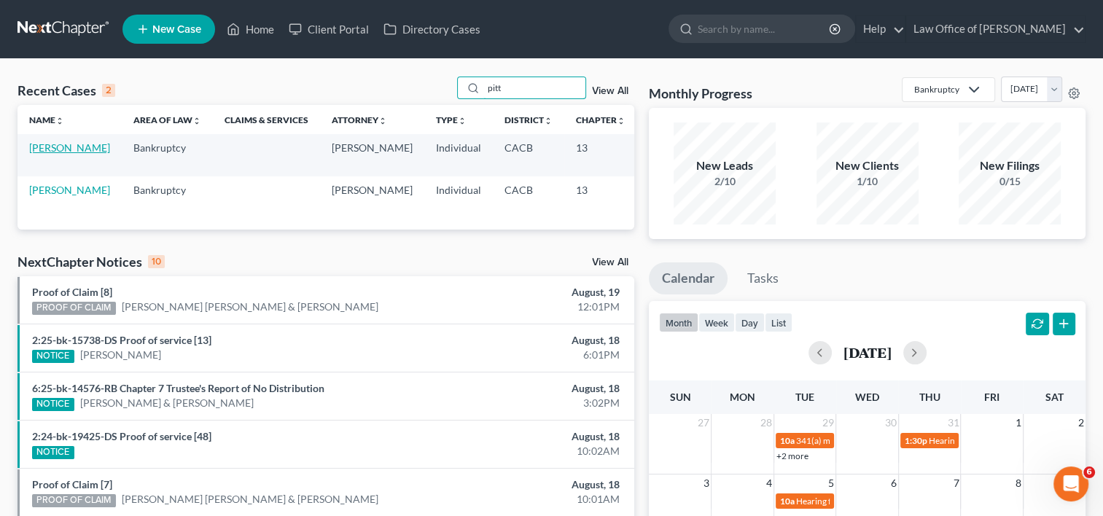
type input "pitt"
click at [44, 153] on link "[PERSON_NAME]" at bounding box center [69, 147] width 81 height 12
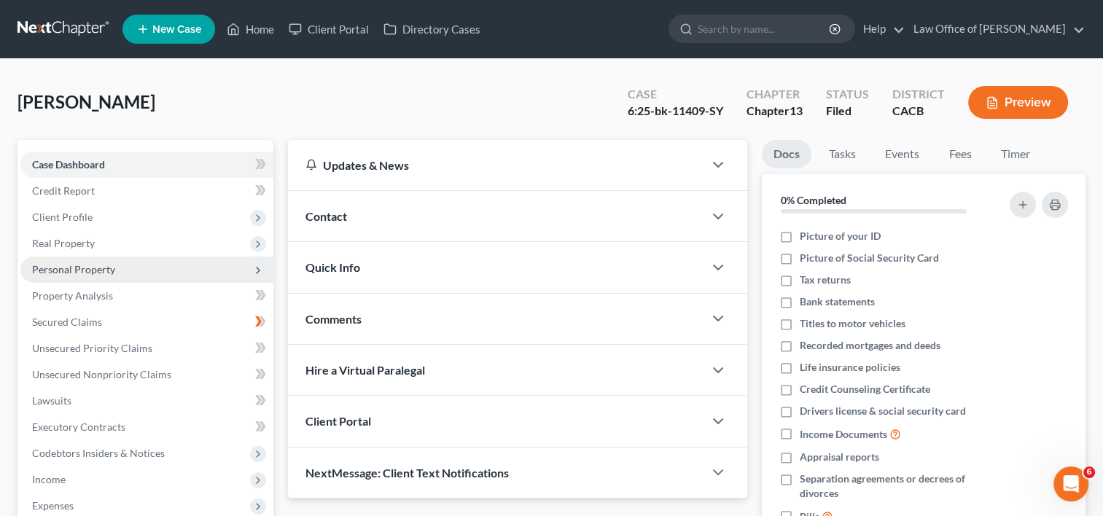
click at [82, 268] on span "Personal Property" at bounding box center [73, 269] width 83 height 12
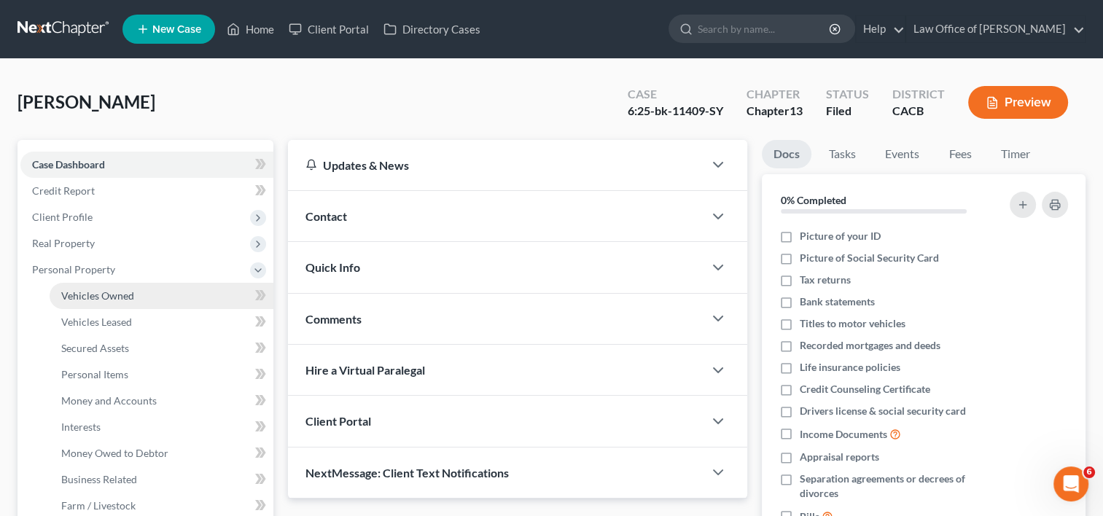
click at [96, 295] on span "Vehicles Owned" at bounding box center [97, 295] width 73 height 12
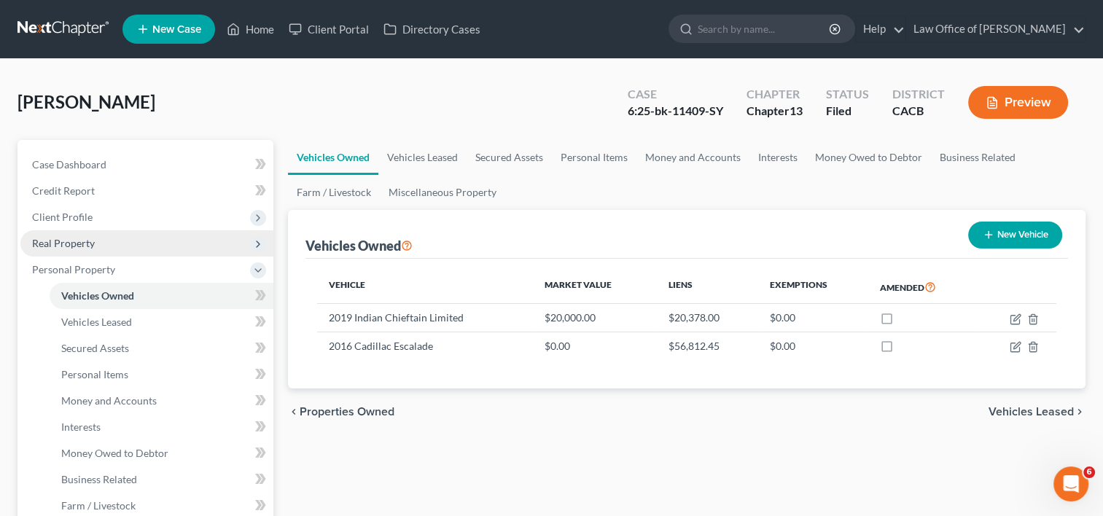
click at [73, 244] on span "Real Property" at bounding box center [63, 243] width 63 height 12
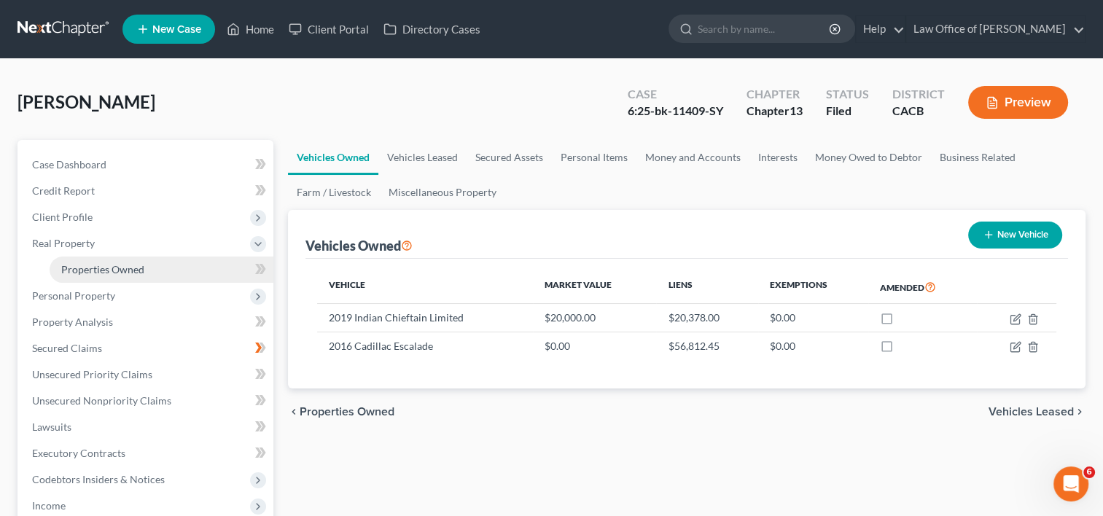
click at [90, 265] on span "Properties Owned" at bounding box center [102, 269] width 83 height 12
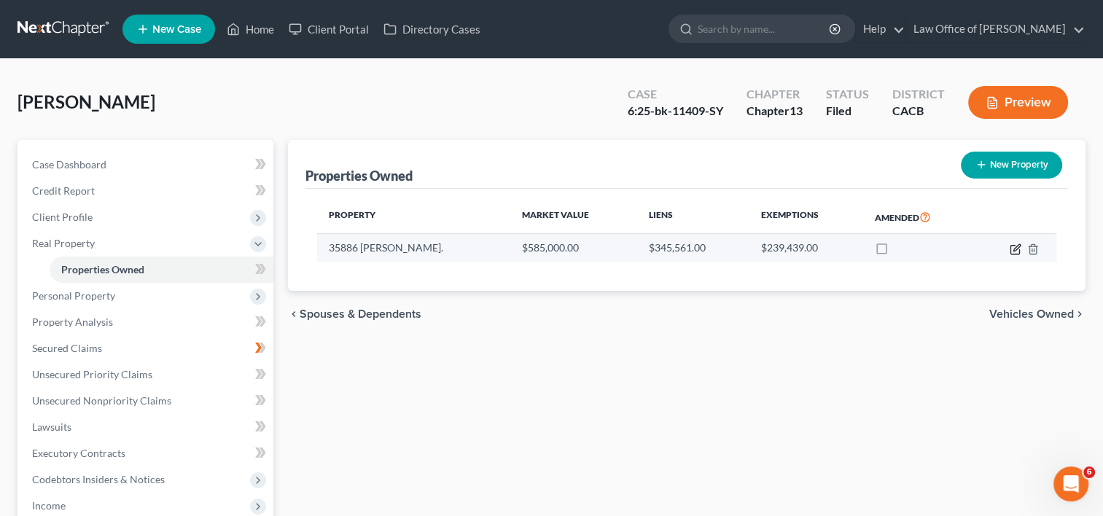
click at [1018, 249] on icon "button" at bounding box center [1014, 249] width 9 height 9
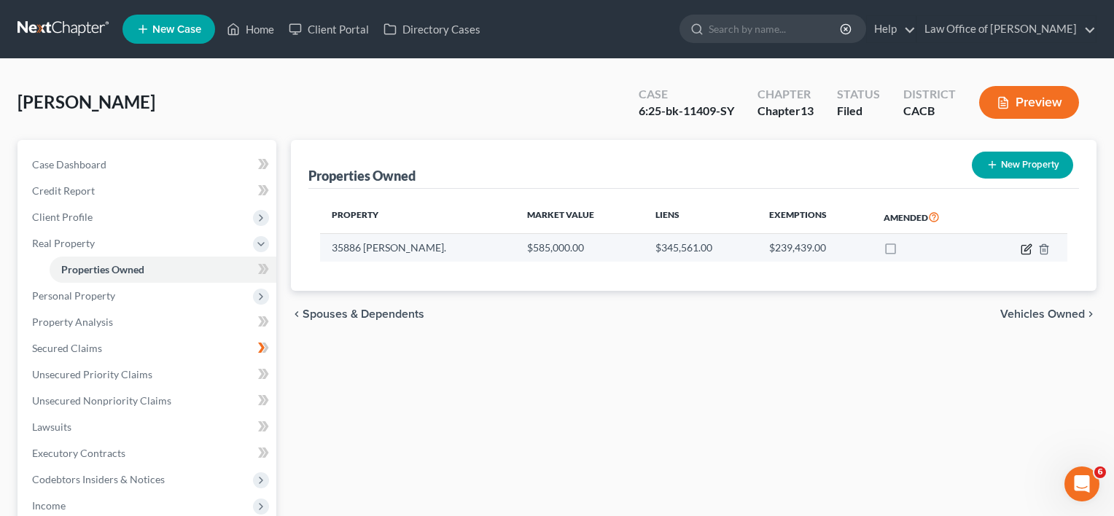
select select "4"
select select "32"
select select "0"
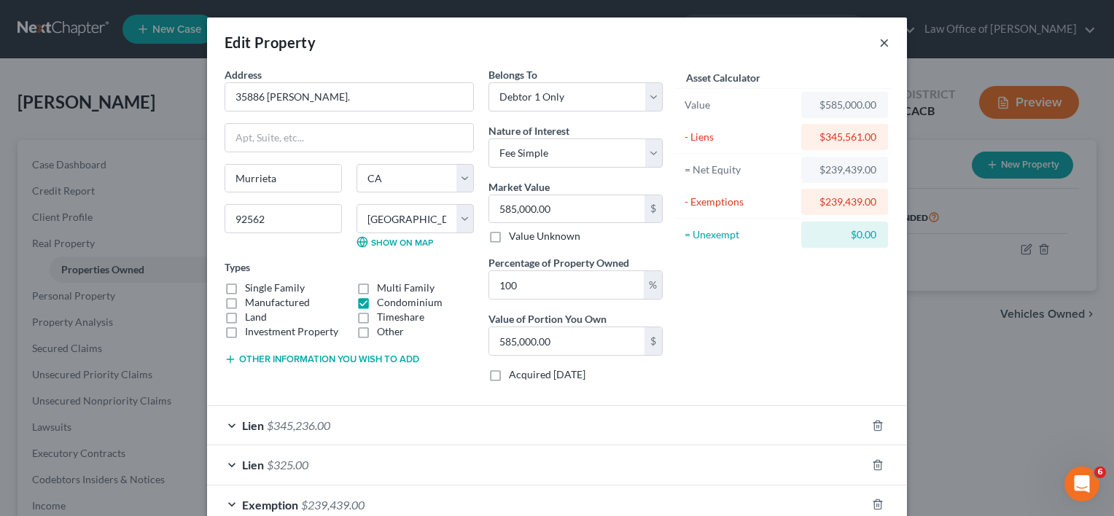
click at [879, 47] on button "×" at bounding box center [884, 42] width 10 height 17
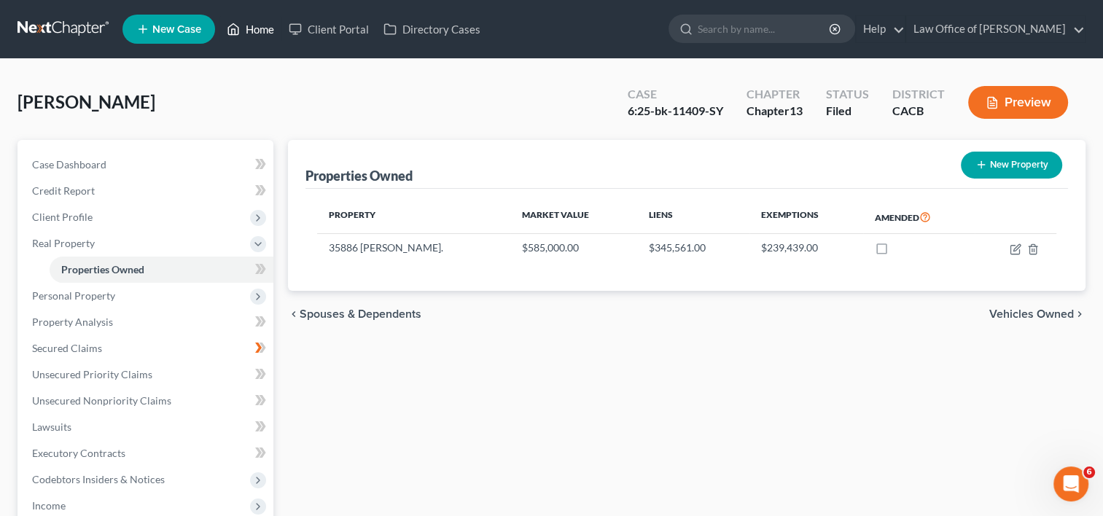
click at [254, 34] on link "Home" at bounding box center [250, 29] width 62 height 26
